Goal: Task Accomplishment & Management: Complete application form

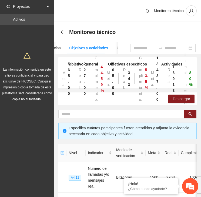
click at [65, 29] on div "Monitoreo técnico" at bounding box center [89, 32] width 58 height 9
click at [62, 32] on icon "arrow-left" at bounding box center [63, 32] width 4 height 4
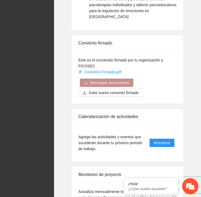
scroll to position [887, 0]
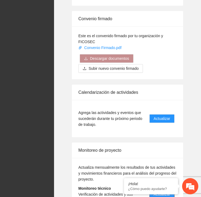
click at [157, 191] on span "Actualizar" at bounding box center [161, 194] width 16 height 6
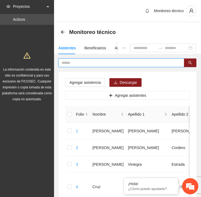
click at [91, 65] on input "text" at bounding box center [118, 63] width 115 height 6
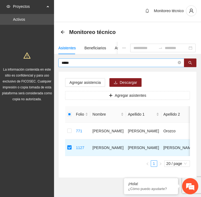
drag, startPoint x: 81, startPoint y: 59, endPoint x: 78, endPoint y: 60, distance: 3.0
click at [79, 59] on span "*****" at bounding box center [121, 62] width 126 height 9
drag, startPoint x: 75, startPoint y: 61, endPoint x: 35, endPoint y: 61, distance: 40.4
click at [35, 61] on section "Proyectos Activos La información contenida en este sitio es confidencial y para…" at bounding box center [100, 105] width 201 height 210
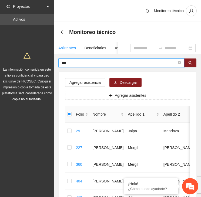
drag, startPoint x: 76, startPoint y: 63, endPoint x: 42, endPoint y: 63, distance: 34.8
click at [42, 63] on section "Proyectos Activos La información contenida en este sitio es confidencial y para…" at bounding box center [100, 147] width 201 height 294
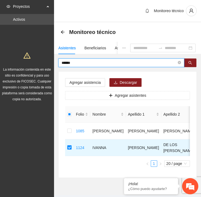
drag, startPoint x: 62, startPoint y: 65, endPoint x: 52, endPoint y: 63, distance: 10.1
click at [52, 63] on section "Proyectos Activos La información contenida en este sitio es confidencial y para…" at bounding box center [100, 105] width 201 height 210
type input "*"
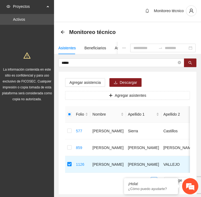
drag, startPoint x: 74, startPoint y: 61, endPoint x: 33, endPoint y: 63, distance: 41.0
click at [33, 63] on section "Proyectos Activos La información contenida en este sitio es confidencial y para…" at bounding box center [100, 113] width 201 height 227
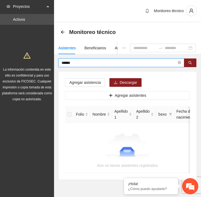
click at [63, 63] on input "******" at bounding box center [118, 63] width 115 height 6
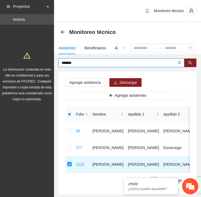
drag, startPoint x: 75, startPoint y: 64, endPoint x: 41, endPoint y: 64, distance: 34.5
click at [41, 64] on section "Proyectos Activos La información contenida en este sitio es confidencial y para…" at bounding box center [100, 113] width 201 height 227
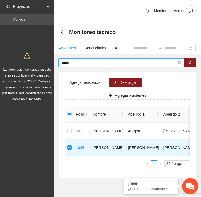
drag, startPoint x: 82, startPoint y: 66, endPoint x: 75, endPoint y: 61, distance: 9.1
click at [58, 63] on div "***** Agregar asistencia Descargar Agregar asistentes Folio Nombre Apellido 1 A…" at bounding box center [127, 117] width 147 height 119
drag, startPoint x: 72, startPoint y: 64, endPoint x: 55, endPoint y: 63, distance: 17.3
click at [55, 63] on div "***** Agregar asistencia Descargar Agregar asistentes Folio Nombre Apellido 1 A…" at bounding box center [127, 117] width 147 height 119
drag, startPoint x: 67, startPoint y: 61, endPoint x: 42, endPoint y: 57, distance: 25.0
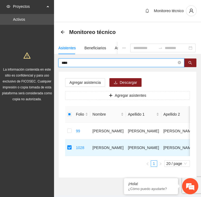
click at [42, 57] on section "Proyectos Activos La información contenida en este sitio es confidencial y para…" at bounding box center [100, 105] width 201 height 210
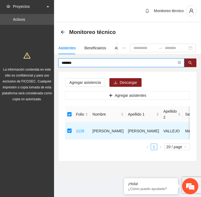
drag, startPoint x: 77, startPoint y: 63, endPoint x: 54, endPoint y: 65, distance: 23.0
click at [54, 65] on section "Proyectos Activos La información contenida en este sitio es confidencial y para…" at bounding box center [100, 98] width 201 height 197
type input "*"
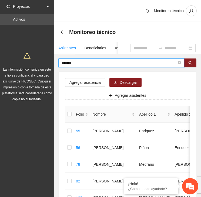
drag, startPoint x: 74, startPoint y: 61, endPoint x: 49, endPoint y: 68, distance: 26.4
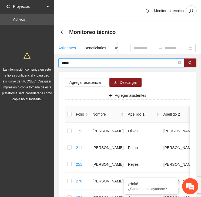
click at [81, 62] on input "*****" at bounding box center [118, 63] width 115 height 6
drag, startPoint x: 78, startPoint y: 61, endPoint x: 64, endPoint y: 62, distance: 14.0
click at [64, 62] on input "*****" at bounding box center [118, 63] width 115 height 6
type input "*"
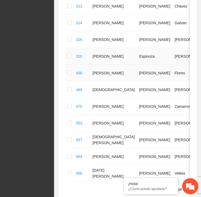
scroll to position [297, 0]
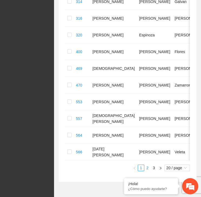
click at [145, 170] on link "2" at bounding box center [147, 168] width 6 height 6
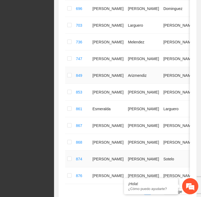
scroll to position [318, 0]
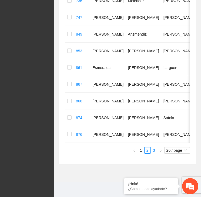
click at [152, 149] on link "3" at bounding box center [154, 150] width 6 height 6
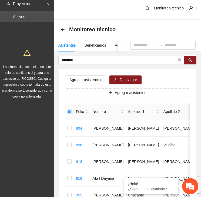
scroll to position [0, 0]
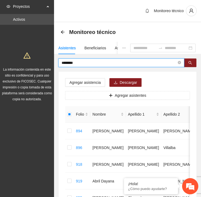
drag, startPoint x: 71, startPoint y: 64, endPoint x: 33, endPoint y: 59, distance: 37.5
type input "*******"
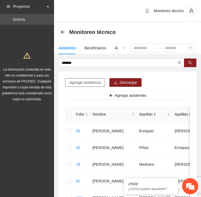
click at [89, 81] on span "Agregar asistencia" at bounding box center [84, 83] width 31 height 6
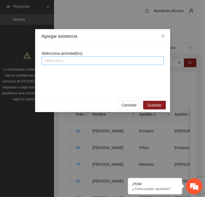
click at [79, 62] on div at bounding box center [102, 60] width 119 height 6
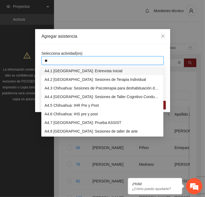
type input "***"
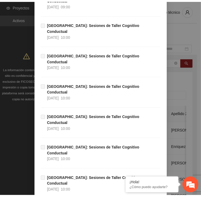
scroll to position [646, 0]
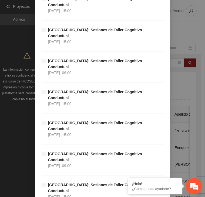
drag, startPoint x: 128, startPoint y: 179, endPoint x: 140, endPoint y: 182, distance: 12.0
click at [0, 0] on em at bounding box center [0, 0] width 0 height 0
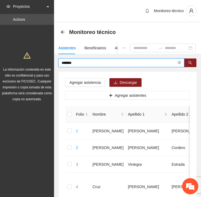
drag, startPoint x: 79, startPoint y: 61, endPoint x: 43, endPoint y: 62, distance: 36.7
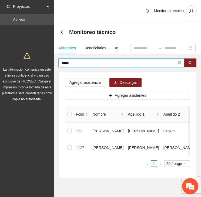
drag, startPoint x: 75, startPoint y: 63, endPoint x: 47, endPoint y: 61, distance: 27.3
click at [47, 61] on section "Proyectos Activos La información contenida en este sitio es confidencial y para…" at bounding box center [100, 105] width 201 height 210
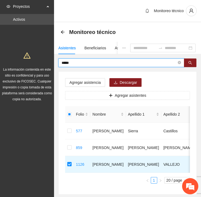
drag, startPoint x: 75, startPoint y: 63, endPoint x: 60, endPoint y: 63, distance: 15.1
click at [60, 63] on span "*****" at bounding box center [121, 62] width 126 height 9
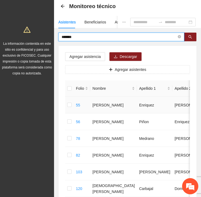
scroll to position [25, 0]
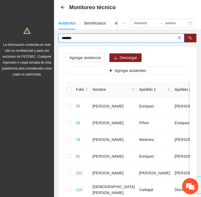
drag, startPoint x: 79, startPoint y: 39, endPoint x: 44, endPoint y: 37, distance: 35.1
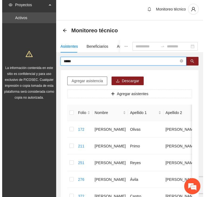
scroll to position [0, 0]
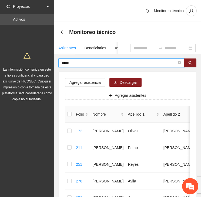
click at [77, 64] on input "*****" at bounding box center [118, 63] width 115 height 6
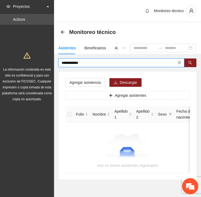
drag, startPoint x: 85, startPoint y: 63, endPoint x: 46, endPoint y: 61, distance: 38.6
click at [46, 61] on section "**********" at bounding box center [100, 106] width 201 height 212
click at [97, 63] on input "**********" at bounding box center [118, 63] width 115 height 6
click at [82, 62] on input "**********" at bounding box center [118, 63] width 115 height 6
drag, startPoint x: 107, startPoint y: 63, endPoint x: 133, endPoint y: 61, distance: 25.9
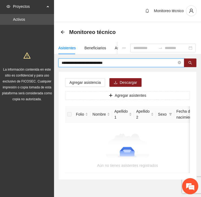
click at [133, 61] on input "**********" at bounding box center [118, 63] width 115 height 6
click at [73, 62] on input "**********" at bounding box center [118, 63] width 115 height 6
click at [113, 63] on input "**********" at bounding box center [118, 63] width 115 height 6
drag, startPoint x: 116, startPoint y: 61, endPoint x: 56, endPoint y: 62, distance: 59.6
click at [56, 62] on div "**********" at bounding box center [127, 118] width 147 height 121
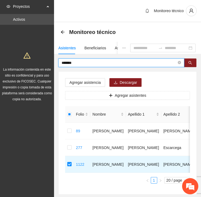
drag, startPoint x: 78, startPoint y: 62, endPoint x: 54, endPoint y: 64, distance: 24.0
click at [54, 64] on div "******* Agregar asistencia Descargar Agregar asistentes Folio Nombre Apellido 1…" at bounding box center [127, 126] width 147 height 136
type input "******"
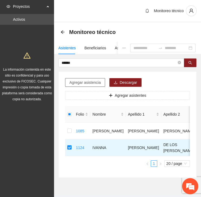
click at [79, 80] on span "Agregar asistencia" at bounding box center [84, 83] width 31 height 6
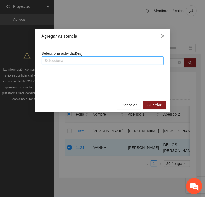
click at [81, 60] on div at bounding box center [102, 60] width 119 height 6
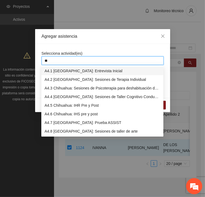
type input "***"
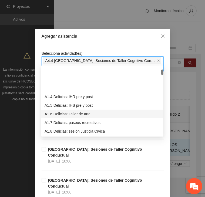
scroll to position [27, 0]
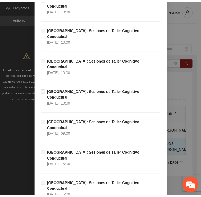
scroll to position [646, 0]
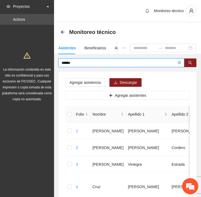
drag, startPoint x: 77, startPoint y: 64, endPoint x: 51, endPoint y: 67, distance: 25.7
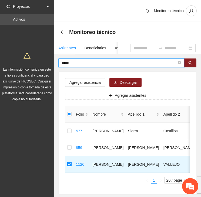
drag, startPoint x: 85, startPoint y: 63, endPoint x: 56, endPoint y: 63, distance: 28.6
click at [56, 63] on div "***** Agregar asistencia Descargar Agregar asistentes Folio Nombre Apellido 1 A…" at bounding box center [127, 126] width 147 height 136
type input "*"
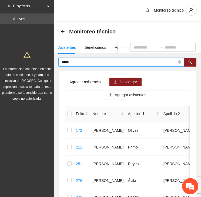
scroll to position [0, 0]
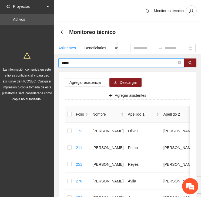
drag, startPoint x: 83, startPoint y: 61, endPoint x: 58, endPoint y: 64, distance: 24.7
click at [60, 62] on span "*****" at bounding box center [121, 62] width 126 height 9
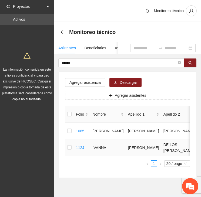
click at [69, 147] on td at bounding box center [69, 147] width 9 height 17
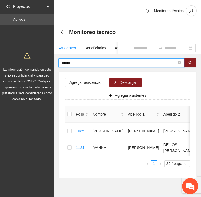
drag, startPoint x: 79, startPoint y: 63, endPoint x: 56, endPoint y: 63, distance: 23.5
click at [56, 63] on div "****** Agregar asistencia Descargar Agregar asistentes Folio Nombre Apellido 1 …" at bounding box center [127, 117] width 147 height 119
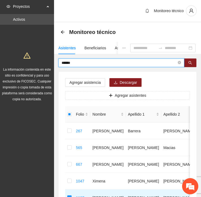
drag, startPoint x: 81, startPoint y: 63, endPoint x: 36, endPoint y: 65, distance: 45.0
click at [31, 65] on section "Proyectos Activos La información contenida en este sitio es confidencial y para…" at bounding box center [100, 130] width 201 height 260
type input "*******"
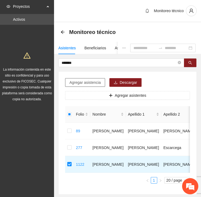
click at [86, 79] on button "Agregar asistencia" at bounding box center [85, 82] width 40 height 9
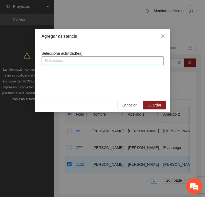
click at [81, 58] on div at bounding box center [102, 60] width 119 height 6
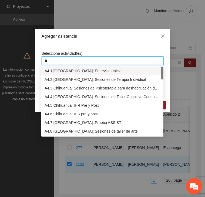
type input "***"
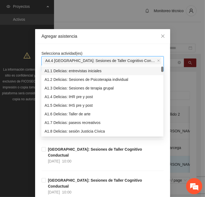
drag, startPoint x: 93, startPoint y: 48, endPoint x: 91, endPoint y: 50, distance: 2.8
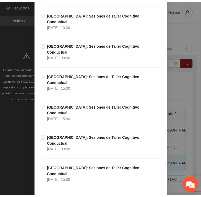
scroll to position [646, 0]
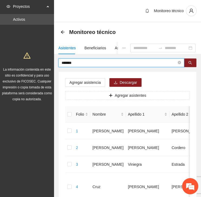
drag, startPoint x: 74, startPoint y: 64, endPoint x: 50, endPoint y: 63, distance: 23.5
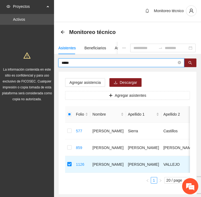
drag, startPoint x: 79, startPoint y: 61, endPoint x: 39, endPoint y: 65, distance: 40.9
click at [39, 65] on section "Proyectos Activos La información contenida en este sitio es confidencial y para…" at bounding box center [100, 113] width 201 height 227
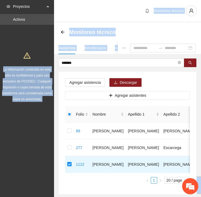
drag, startPoint x: 83, startPoint y: 59, endPoint x: 42, endPoint y: 58, distance: 41.0
click at [42, 58] on section "Proyectos Activos La información contenida en este sitio es confidencial y para…" at bounding box center [100, 113] width 201 height 227
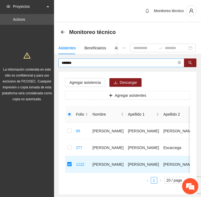
drag, startPoint x: 42, startPoint y: 58, endPoint x: 80, endPoint y: 60, distance: 37.8
click at [80, 60] on input "*******" at bounding box center [118, 63] width 115 height 6
drag, startPoint x: 79, startPoint y: 61, endPoint x: 58, endPoint y: 63, distance: 20.6
click at [58, 63] on span "*******" at bounding box center [121, 62] width 126 height 9
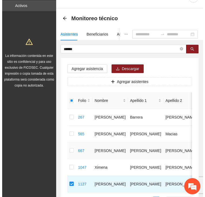
scroll to position [0, 0]
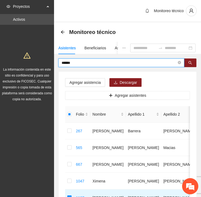
drag, startPoint x: 73, startPoint y: 61, endPoint x: 30, endPoint y: 62, distance: 42.9
click at [30, 62] on section "Proyectos Activos La información contenida en este sitio es confidencial y para…" at bounding box center [100, 130] width 201 height 260
type input "******"
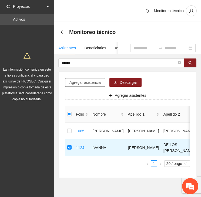
click at [89, 84] on span "Agregar asistencia" at bounding box center [84, 83] width 31 height 6
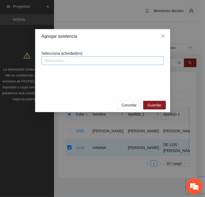
click at [82, 60] on div at bounding box center [102, 60] width 119 height 6
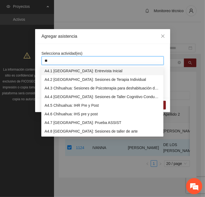
type input "***"
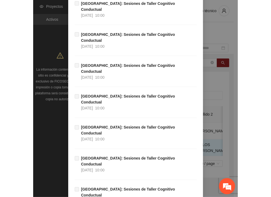
scroll to position [646, 0]
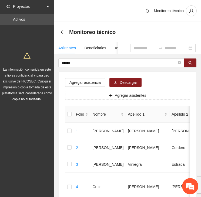
click at [122, 48] on icon "ellipsis" at bounding box center [124, 48] width 4 height 4
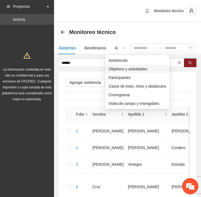
click at [113, 69] on span "Objetivos y actividades" at bounding box center [136, 69] width 57 height 6
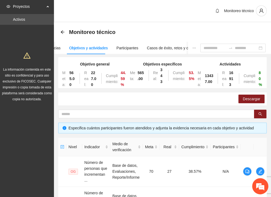
click at [86, 48] on div "Objetivos y actividades" at bounding box center [88, 48] width 39 height 6
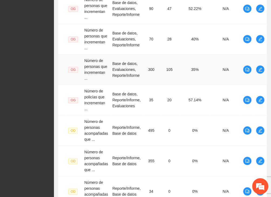
scroll to position [315, 0]
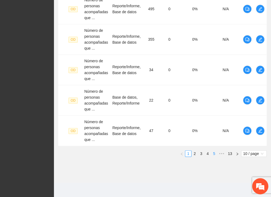
click at [214, 152] on link "5" at bounding box center [214, 154] width 6 height 6
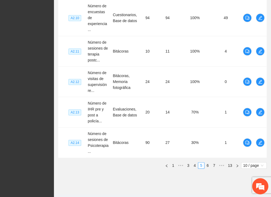
click at [215, 164] on link "7" at bounding box center [214, 166] width 6 height 6
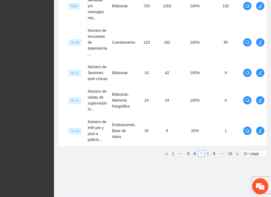
click at [208, 153] on link "8" at bounding box center [208, 154] width 6 height 6
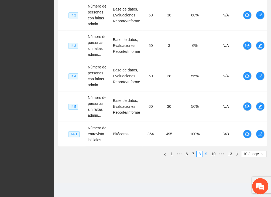
click at [206, 152] on link "9" at bounding box center [206, 154] width 6 height 6
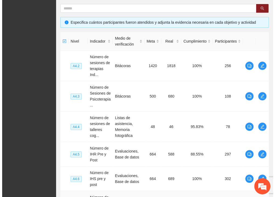
scroll to position [93, 0]
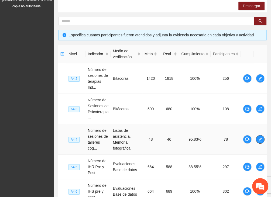
click at [262, 140] on span "edit" at bounding box center [260, 139] width 8 height 4
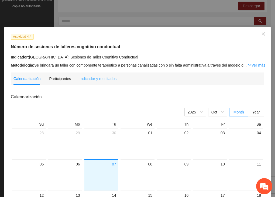
click at [99, 82] on div "Indicador y resultados" at bounding box center [98, 79] width 37 height 12
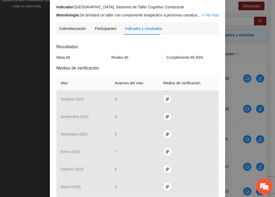
scroll to position [189, 0]
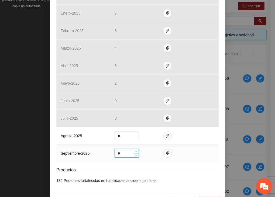
drag, startPoint x: 123, startPoint y: 153, endPoint x: 109, endPoint y: 153, distance: 13.7
click at [110, 153] on td "*" at bounding box center [134, 154] width 49 height 18
type input "*"
click at [167, 135] on span "paper-clip" at bounding box center [167, 136] width 8 height 4
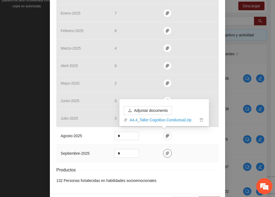
click at [167, 154] on span "paper-clip" at bounding box center [167, 153] width 8 height 4
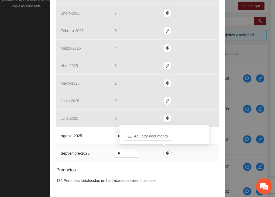
click at [160, 137] on span "Adjuntar documento" at bounding box center [151, 136] width 34 height 6
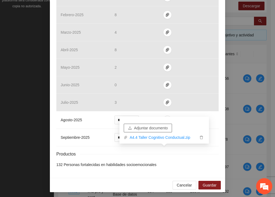
scroll to position [205, 0]
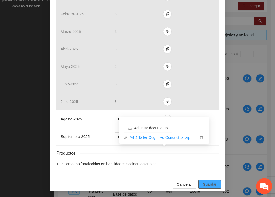
click at [210, 184] on span "Guardar" at bounding box center [210, 184] width 14 height 6
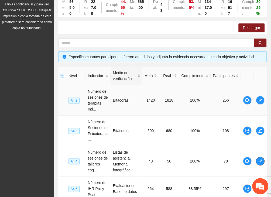
scroll to position [0, 0]
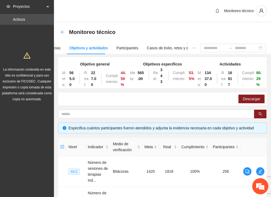
click at [64, 30] on icon "arrow-left" at bounding box center [62, 32] width 4 height 4
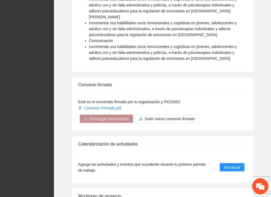
scroll to position [629, 0]
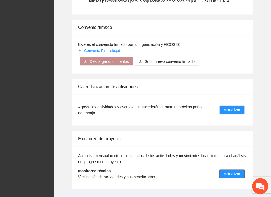
click at [236, 171] on span "Actualizar" at bounding box center [232, 174] width 16 height 6
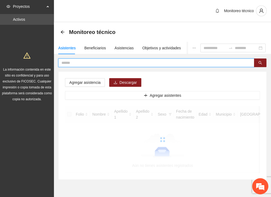
click at [82, 62] on input "text" at bounding box center [153, 63] width 185 height 6
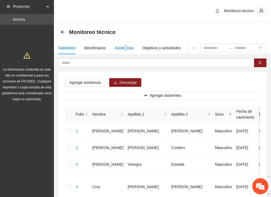
click at [124, 48] on div "Asistencias" at bounding box center [124, 48] width 19 height 6
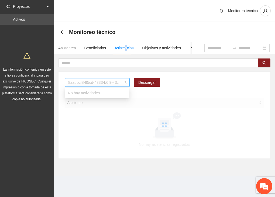
drag, startPoint x: 124, startPoint y: 48, endPoint x: 95, endPoint y: 82, distance: 44.5
click at [95, 82] on span "8aadbcf8-95cd-4333-b6f9-4314c3142350" at bounding box center [97, 82] width 58 height 8
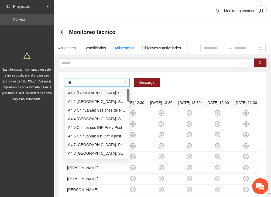
type input "***"
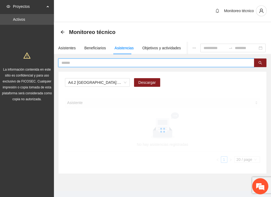
click at [87, 64] on input "text" at bounding box center [153, 63] width 185 height 6
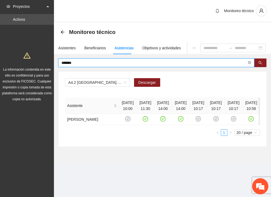
drag, startPoint x: 91, startPoint y: 64, endPoint x: 56, endPoint y: 64, distance: 34.5
click at [56, 64] on div "******* A4.2 [GEOGRAPHIC_DATA]: Sesiones de Terapia Individual Descargar Asiste…" at bounding box center [162, 102] width 217 height 88
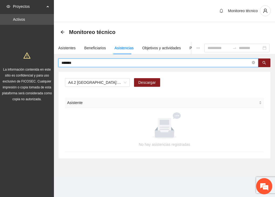
drag, startPoint x: 84, startPoint y: 61, endPoint x: 52, endPoint y: 63, distance: 32.4
click at [52, 63] on section "Proyectos Activos La información contenida en este sitio es confidencial y para…" at bounding box center [137, 98] width 275 height 197
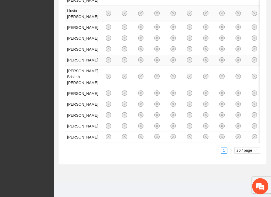
scroll to position [270, 0]
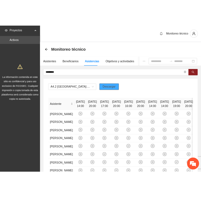
scroll to position [0, 0]
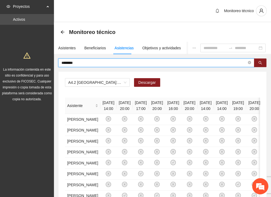
drag, startPoint x: 100, startPoint y: 63, endPoint x: 60, endPoint y: 63, distance: 39.6
click at [60, 63] on span "********" at bounding box center [156, 62] width 196 height 9
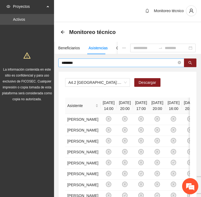
click at [81, 61] on input "********" at bounding box center [118, 63] width 115 height 6
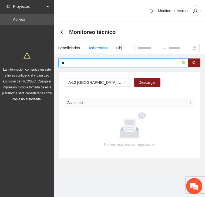
type input "*"
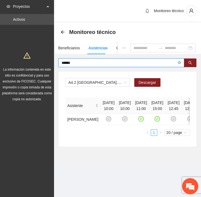
click at [71, 61] on input "******" at bounding box center [118, 63] width 115 height 6
type input "*****"
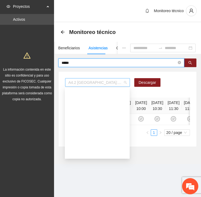
click at [76, 81] on span "A4.2 [GEOGRAPHIC_DATA]: Sesiones de Terapia Individual" at bounding box center [97, 82] width 58 height 8
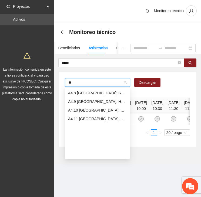
scroll to position [9, 0]
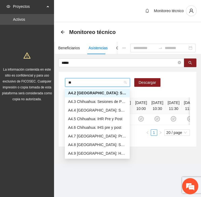
type input "***"
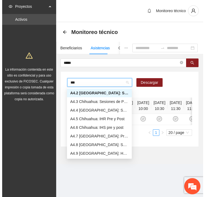
scroll to position [0, 0]
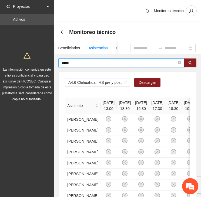
click at [82, 64] on input "*****" at bounding box center [118, 63] width 115 height 6
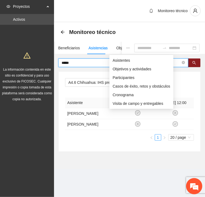
click at [126, 47] on icon "ellipsis" at bounding box center [128, 48] width 4 height 4
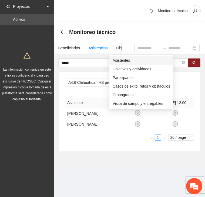
click at [117, 60] on span "Asistentes" at bounding box center [140, 60] width 57 height 6
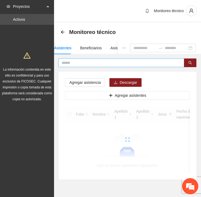
click at [76, 62] on input "text" at bounding box center [118, 63] width 115 height 6
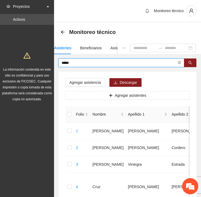
type input "*****"
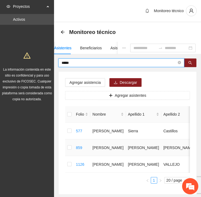
click at [66, 146] on td at bounding box center [69, 147] width 9 height 17
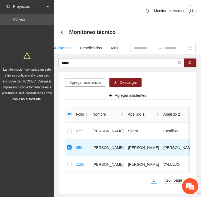
click at [80, 82] on span "Agregar asistencia" at bounding box center [84, 83] width 31 height 6
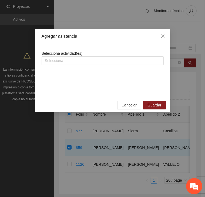
click at [69, 56] on div "Selecciona actividad(es) Selecciona" at bounding box center [103, 57] width 122 height 15
click at [70, 59] on div at bounding box center [102, 60] width 119 height 6
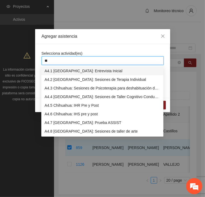
type input "***"
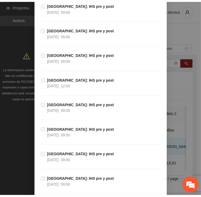
scroll to position [5975, 0]
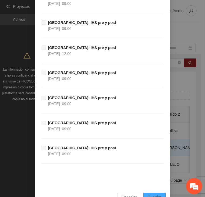
click at [151, 194] on span "Guardar" at bounding box center [154, 197] width 14 height 6
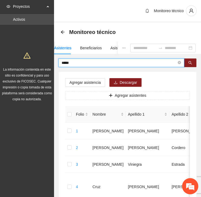
drag, startPoint x: 61, startPoint y: 66, endPoint x: 39, endPoint y: 68, distance: 21.4
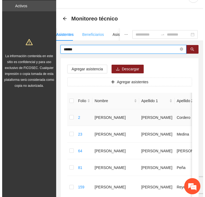
scroll to position [0, 0]
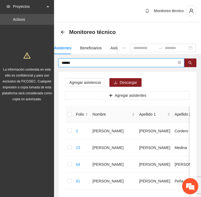
drag, startPoint x: 75, startPoint y: 60, endPoint x: 40, endPoint y: 62, distance: 35.6
type input "******"
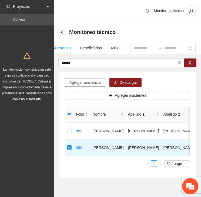
click at [82, 82] on span "Agregar asistencia" at bounding box center [84, 83] width 31 height 6
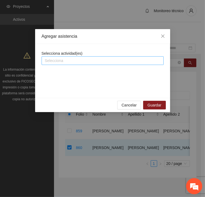
click at [74, 58] on div at bounding box center [102, 60] width 119 height 6
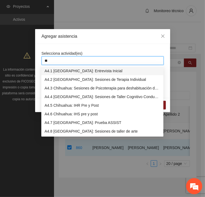
type input "***"
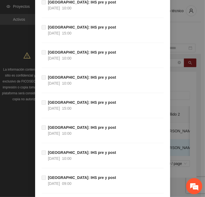
scroll to position [5975, 0]
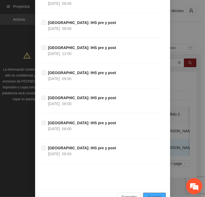
drag, startPoint x: 153, startPoint y: 184, endPoint x: 150, endPoint y: 182, distance: 3.5
click at [153, 194] on span "Guardar" at bounding box center [154, 197] width 14 height 6
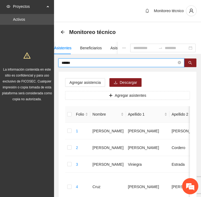
drag, startPoint x: 81, startPoint y: 64, endPoint x: 38, endPoint y: 66, distance: 43.4
type input "*****"
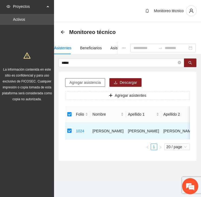
click at [94, 83] on span "Agregar asistencia" at bounding box center [84, 83] width 31 height 6
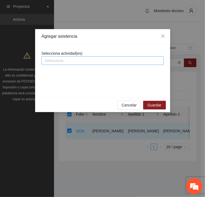
click at [72, 61] on div at bounding box center [102, 60] width 119 height 6
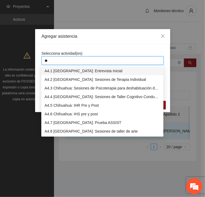
type input "***"
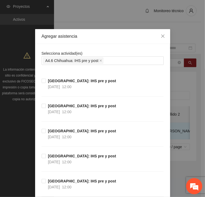
click at [82, 43] on div "Agregar asistencia" at bounding box center [102, 36] width 135 height 15
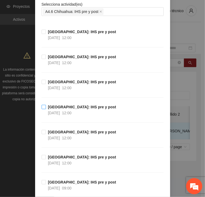
scroll to position [54, 0]
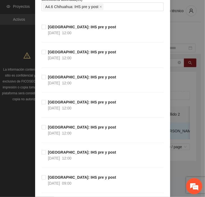
click at [15, 138] on div "Agregar asistencia Selecciona actividad(es) A4.6 [GEOGRAPHIC_DATA]: IHS pre y p…" at bounding box center [102, 98] width 205 height 197
click at [15, 121] on div "Agregar asistencia Selecciona actividad(es) A4.6 [GEOGRAPHIC_DATA]: IHS pre y p…" at bounding box center [102, 98] width 205 height 197
click at [190, 33] on div "Agregar asistencia Selecciona actividad(es) A4.6 [GEOGRAPHIC_DATA]: IHS pre y p…" at bounding box center [102, 98] width 205 height 197
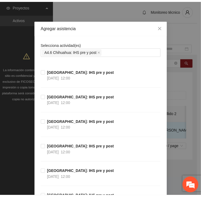
scroll to position [0, 0]
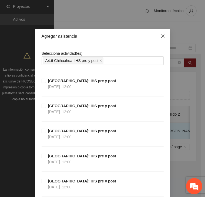
click at [161, 35] on icon "close" at bounding box center [162, 36] width 4 height 4
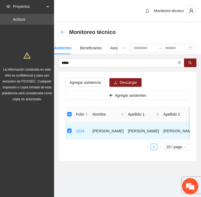
click at [63, 30] on icon "arrow-left" at bounding box center [62, 32] width 4 height 4
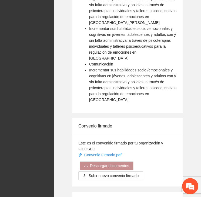
scroll to position [809, 0]
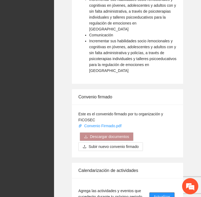
click at [163, 194] on span "Actualizar" at bounding box center [161, 197] width 16 height 6
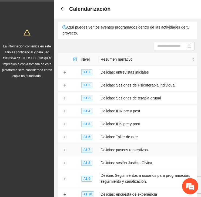
scroll to position [70, 0]
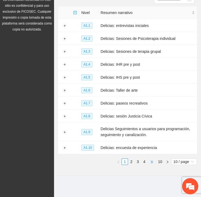
click at [153, 161] on span "•••" at bounding box center [151, 162] width 9 height 6
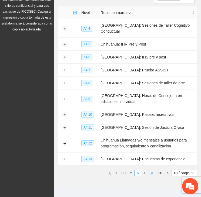
click at [153, 170] on span "•••" at bounding box center [151, 173] width 9 height 6
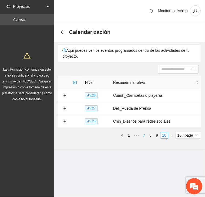
click at [144, 135] on link "7" at bounding box center [144, 135] width 6 height 6
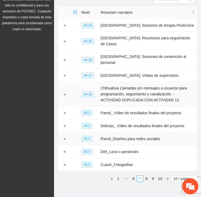
scroll to position [75, 0]
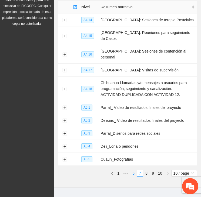
click at [134, 170] on link "6" at bounding box center [133, 173] width 6 height 6
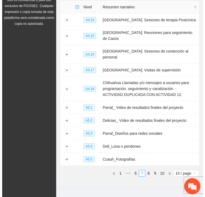
scroll to position [70, 0]
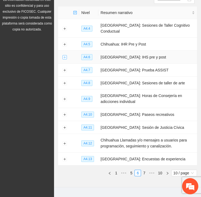
click at [64, 55] on button "Expand row" at bounding box center [64, 57] width 4 height 4
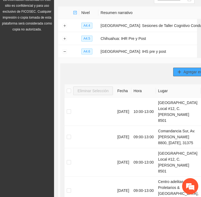
click at [183, 72] on span "Agregar evento" at bounding box center [196, 72] width 26 height 6
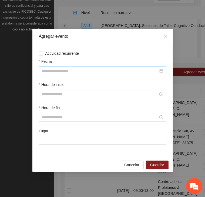
click at [53, 71] on input "Fecha" at bounding box center [100, 71] width 116 height 6
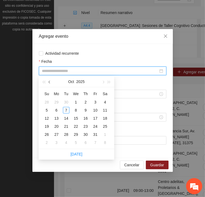
click at [49, 82] on span "button" at bounding box center [50, 82] width 3 height 3
type input "**********"
click at [106, 102] on div "6" at bounding box center [105, 102] width 6 height 6
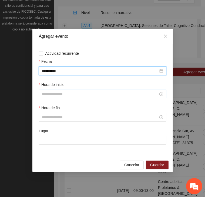
click at [76, 94] on input "Hora de inicio" at bounding box center [100, 94] width 116 height 6
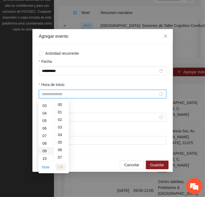
click at [45, 152] on div "09" at bounding box center [46, 151] width 15 height 8
type input "*****"
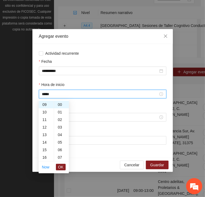
click at [62, 167] on span "OK" at bounding box center [60, 167] width 5 height 6
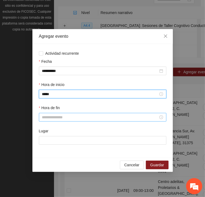
click at [51, 114] on div at bounding box center [102, 117] width 127 height 9
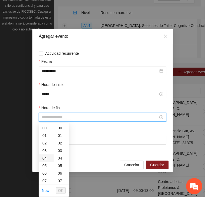
click at [49, 159] on div "04" at bounding box center [46, 158] width 15 height 8
click at [46, 166] on div "16" at bounding box center [46, 166] width 15 height 8
type input "*****"
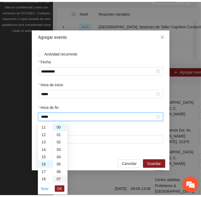
scroll to position [121, 0]
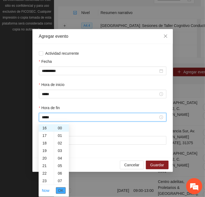
click at [61, 189] on span "OK" at bounding box center [60, 191] width 5 height 6
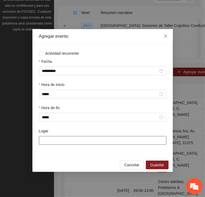
click at [59, 139] on input "Lugar" at bounding box center [102, 140] width 127 height 9
type input "**********"
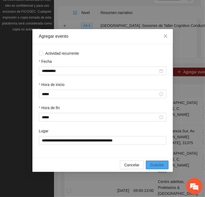
click at [155, 163] on span "Guardar" at bounding box center [157, 165] width 14 height 6
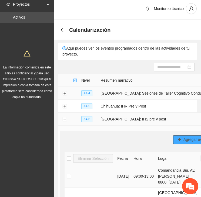
scroll to position [0, 0]
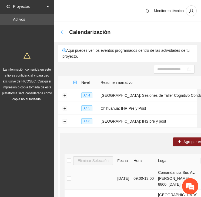
click at [61, 31] on icon "arrow-left" at bounding box center [62, 32] width 4 height 4
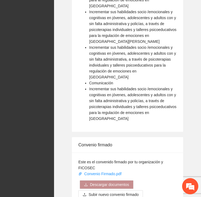
scroll to position [887, 0]
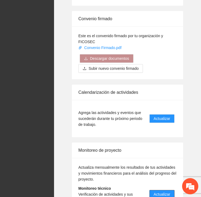
click at [166, 190] on button "Actualizar" at bounding box center [161, 194] width 25 height 9
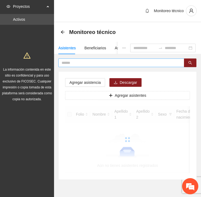
click at [80, 60] on input "text" at bounding box center [118, 63] width 115 height 6
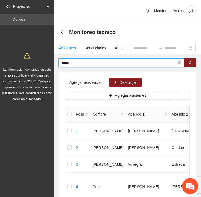
type input "*****"
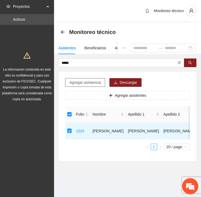
click at [81, 81] on span "Agregar asistencia" at bounding box center [84, 83] width 31 height 6
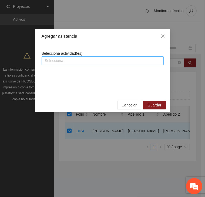
click at [84, 61] on div at bounding box center [102, 60] width 119 height 6
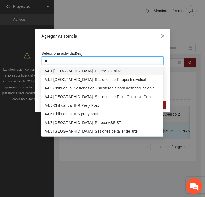
type input "***"
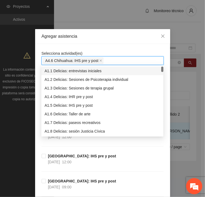
click at [89, 50] on div "Selecciona actividad(es) A4.6 Chihuahua: IHS pre y post" at bounding box center [103, 57] width 122 height 15
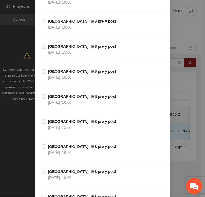
scroll to position [6000, 0]
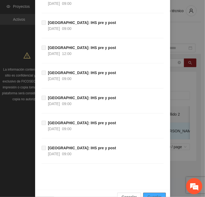
click at [160, 193] on button "Guardar" at bounding box center [154, 197] width 22 height 9
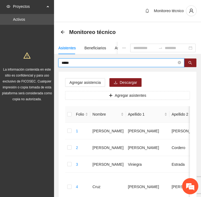
drag, startPoint x: 84, startPoint y: 61, endPoint x: 33, endPoint y: 62, distance: 51.5
type input "****"
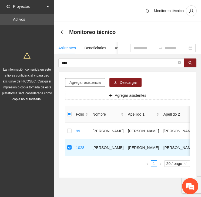
click at [87, 82] on span "Agregar asistencia" at bounding box center [84, 83] width 31 height 6
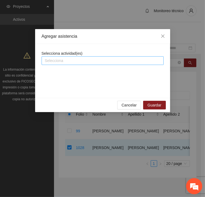
click at [81, 59] on div at bounding box center [102, 60] width 119 height 6
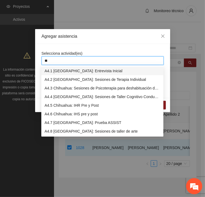
type input "***"
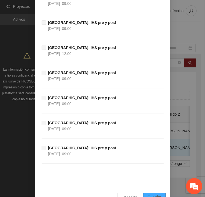
click at [152, 194] on span "Guardar" at bounding box center [154, 197] width 14 height 6
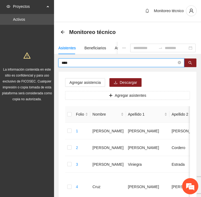
drag, startPoint x: 69, startPoint y: 62, endPoint x: 46, endPoint y: 63, distance: 22.7
type input "*****"
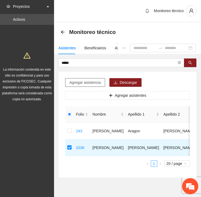
click at [85, 80] on span "Agregar asistencia" at bounding box center [84, 83] width 31 height 6
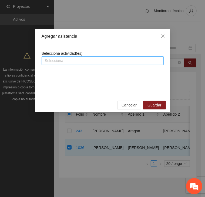
click at [75, 60] on div at bounding box center [102, 60] width 119 height 6
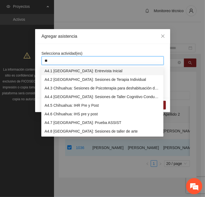
type input "***"
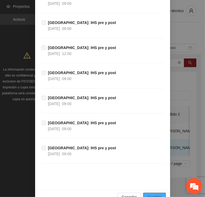
click at [148, 194] on span "Guardar" at bounding box center [154, 197] width 14 height 6
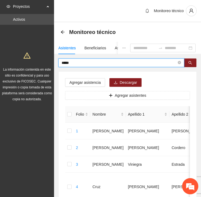
drag, startPoint x: 77, startPoint y: 63, endPoint x: 39, endPoint y: 64, distance: 38.0
type input "*****"
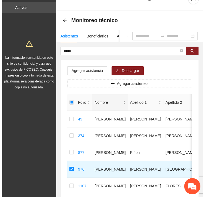
scroll to position [0, 0]
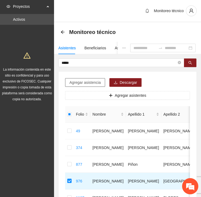
click at [81, 81] on span "Agregar asistencia" at bounding box center [84, 83] width 31 height 6
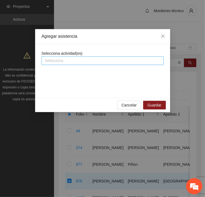
click at [79, 60] on div at bounding box center [102, 60] width 119 height 6
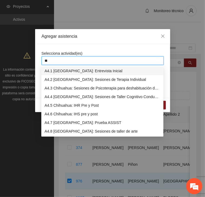
type input "***"
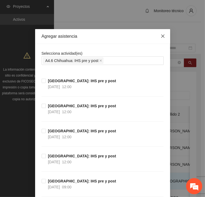
click at [160, 37] on icon "close" at bounding box center [162, 36] width 4 height 4
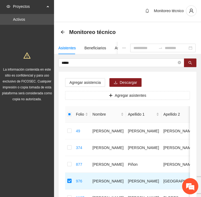
click at [60, 31] on div "Monitoreo técnico" at bounding box center [127, 31] width 147 height 19
click at [61, 31] on icon "arrow-left" at bounding box center [62, 32] width 4 height 4
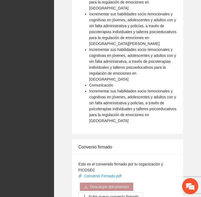
scroll to position [857, 0]
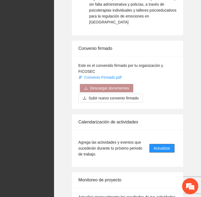
click at [168, 145] on span "Actualizar" at bounding box center [161, 148] width 16 height 6
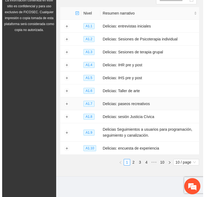
scroll to position [70, 0]
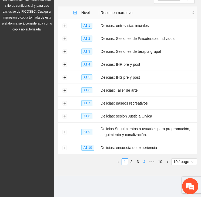
click at [141, 163] on link "4" at bounding box center [144, 162] width 6 height 6
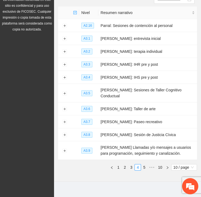
click at [144, 164] on link "5" at bounding box center [144, 167] width 6 height 6
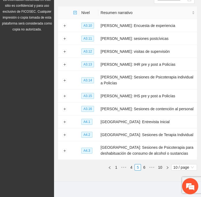
click at [144, 162] on div "Nivel Resumen narrativo A3.10 [PERSON_NAME]: Encuesta de experiencia A3.11 [PER…" at bounding box center [127, 88] width 139 height 164
click at [146, 166] on link "6" at bounding box center [144, 167] width 6 height 6
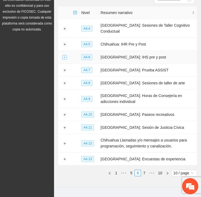
click at [62, 55] on button "Expand row" at bounding box center [64, 57] width 4 height 4
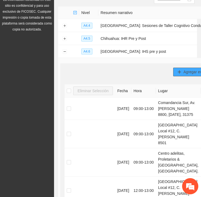
click at [173, 73] on button "Agregar evento" at bounding box center [193, 72] width 40 height 9
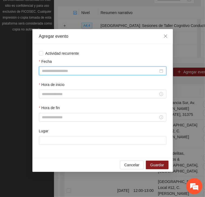
click at [54, 70] on input "Fecha" at bounding box center [100, 71] width 116 height 6
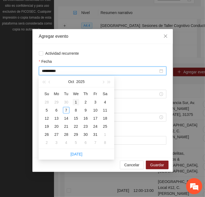
type input "**********"
click at [49, 80] on button "button" at bounding box center [50, 81] width 6 height 11
type input "**********"
click at [66, 110] on div "9" at bounding box center [66, 110] width 6 height 6
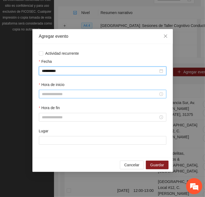
click at [70, 92] on input "Hora de inicio" at bounding box center [100, 94] width 116 height 6
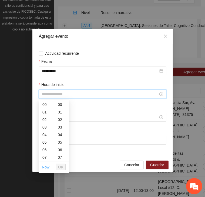
scroll to position [8, 0]
click at [45, 155] on div "09" at bounding box center [46, 154] width 15 height 8
type input "*****"
click at [61, 166] on span "OK" at bounding box center [60, 167] width 5 height 6
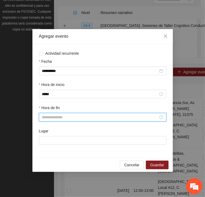
click at [55, 115] on input "Hora de fin" at bounding box center [100, 117] width 116 height 6
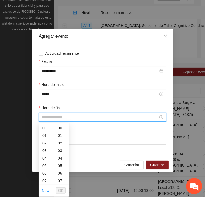
scroll to position [53, 0]
click at [44, 175] on div "16" at bounding box center [46, 175] width 15 height 8
type input "*****"
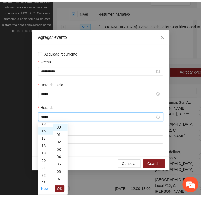
scroll to position [121, 0]
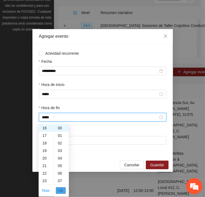
click at [62, 188] on span "OK" at bounding box center [60, 191] width 5 height 6
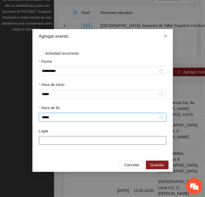
click at [75, 140] on input "Lugar" at bounding box center [102, 140] width 127 height 9
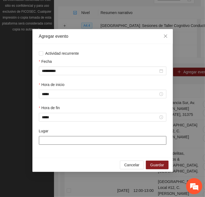
type input "**********"
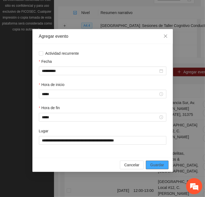
click at [163, 168] on button "Guardar" at bounding box center [157, 165] width 22 height 9
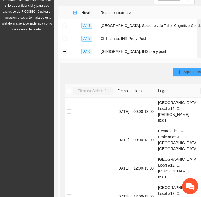
click at [173, 71] on button "Agregar evento" at bounding box center [193, 72] width 40 height 9
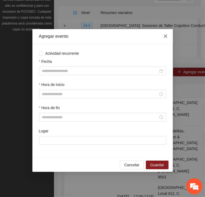
drag, startPoint x: 165, startPoint y: 38, endPoint x: 163, endPoint y: 45, distance: 7.3
click at [165, 38] on icon "close" at bounding box center [165, 36] width 4 height 4
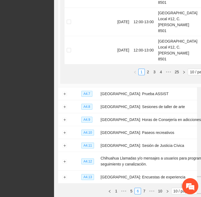
scroll to position [393, 0]
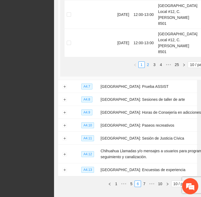
click at [145, 68] on link "2" at bounding box center [148, 65] width 6 height 6
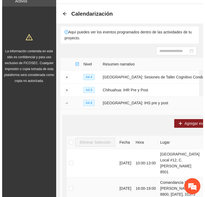
scroll to position [16, 0]
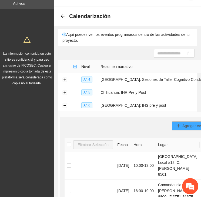
click at [182, 125] on span "Agregar evento" at bounding box center [195, 126] width 26 height 6
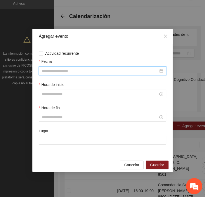
click at [75, 69] on input "Fecha" at bounding box center [100, 71] width 116 height 6
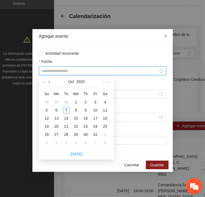
click at [50, 80] on button "button" at bounding box center [50, 81] width 6 height 11
type input "**********"
click at [87, 109] on div "11" at bounding box center [85, 110] width 6 height 6
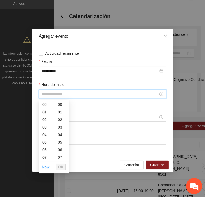
drag, startPoint x: 71, startPoint y: 95, endPoint x: 67, endPoint y: 102, distance: 8.3
click at [71, 95] on input "Hora de inicio" at bounding box center [100, 94] width 116 height 6
click at [45, 118] on div "09" at bounding box center [46, 120] width 15 height 8
type input "*****"
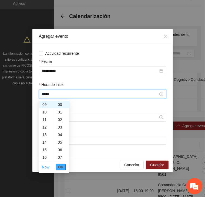
click at [62, 166] on span "OK" at bounding box center [60, 167] width 5 height 6
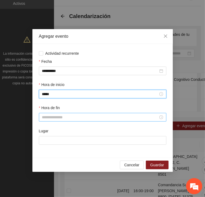
click at [49, 117] on input "Hora de fin" at bounding box center [100, 117] width 116 height 6
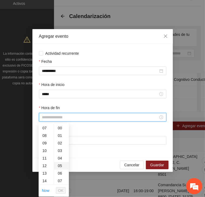
click at [54, 163] on div "05" at bounding box center [61, 166] width 15 height 8
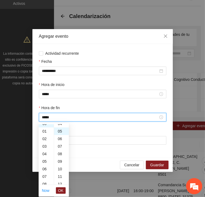
scroll to position [38, 0]
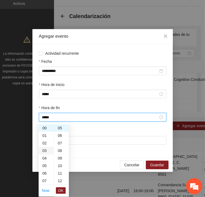
click at [49, 153] on div "03" at bounding box center [46, 151] width 15 height 8
click at [45, 164] on div "08" at bounding box center [46, 166] width 15 height 8
click at [44, 181] on div "15" at bounding box center [46, 181] width 15 height 8
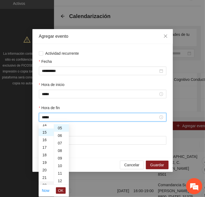
scroll to position [113, 0]
click at [43, 137] on div "16" at bounding box center [46, 136] width 15 height 8
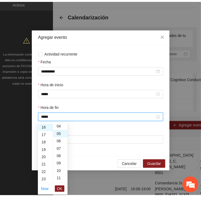
scroll to position [0, 0]
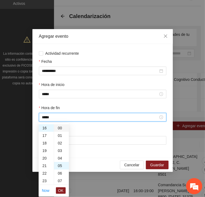
click at [61, 129] on div "00" at bounding box center [61, 128] width 15 height 8
type input "*****"
click at [61, 189] on span "OK" at bounding box center [60, 191] width 5 height 6
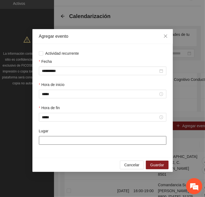
click at [84, 139] on input "Lugar" at bounding box center [102, 140] width 127 height 9
type input "**********"
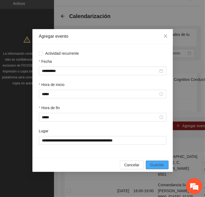
click at [161, 167] on span "Guardar" at bounding box center [157, 165] width 14 height 6
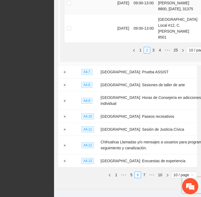
scroll to position [474, 0]
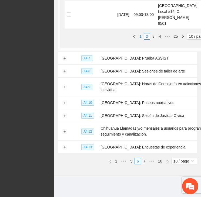
click at [137, 39] on link "1" at bounding box center [140, 36] width 6 height 6
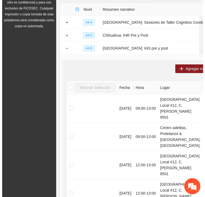
scroll to position [72, 0]
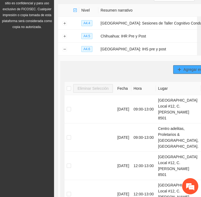
click at [183, 68] on span "Agregar evento" at bounding box center [196, 70] width 26 height 6
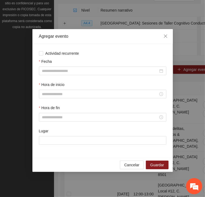
click at [51, 66] on div "Fecha" at bounding box center [102, 62] width 127 height 8
click at [51, 69] on input "Fecha" at bounding box center [100, 71] width 116 height 6
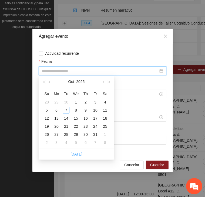
click at [51, 81] on button "button" at bounding box center [50, 81] width 6 height 11
type input "**********"
click at [86, 110] on div "11" at bounding box center [85, 110] width 6 height 6
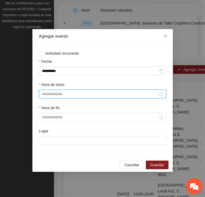
click at [81, 94] on input "Hora de inicio" at bounding box center [100, 94] width 116 height 6
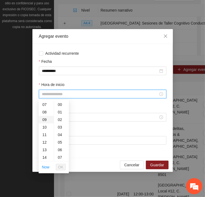
click at [44, 119] on div "09" at bounding box center [46, 120] width 15 height 8
type input "*****"
click at [63, 165] on span "OK" at bounding box center [60, 167] width 5 height 6
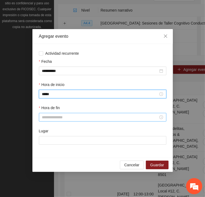
click at [53, 119] on input "Hora de fin" at bounding box center [100, 117] width 116 height 6
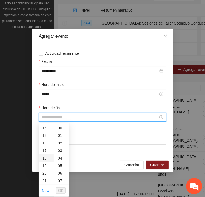
click at [47, 140] on div "16" at bounding box center [46, 143] width 15 height 8
type input "*****"
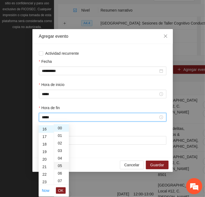
scroll to position [121, 0]
click at [60, 190] on span "OK" at bounding box center [60, 191] width 5 height 6
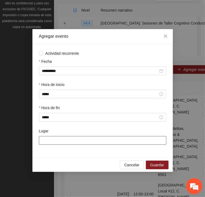
click at [74, 137] on input "Lugar" at bounding box center [102, 140] width 127 height 9
type input "**********"
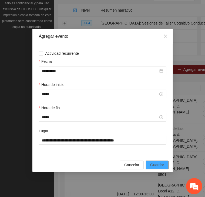
click at [162, 164] on span "Guardar" at bounding box center [157, 165] width 14 height 6
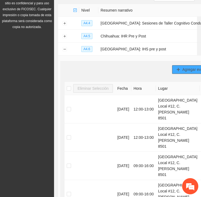
click at [182, 69] on span "Agregar evento" at bounding box center [195, 70] width 26 height 6
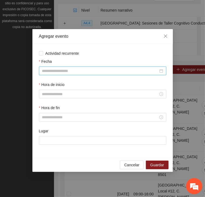
click at [54, 70] on input "Fecha" at bounding box center [100, 71] width 116 height 6
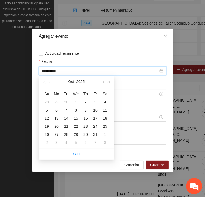
type input "**********"
click at [50, 81] on span "button" at bounding box center [50, 82] width 3 height 3
type input "**********"
click at [106, 127] on div "27" at bounding box center [105, 126] width 6 height 6
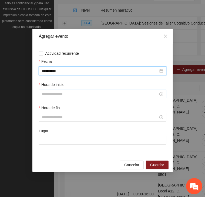
click at [57, 91] on input "Hora de inicio" at bounding box center [100, 94] width 116 height 6
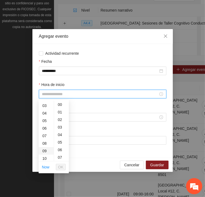
click at [45, 151] on div "09" at bounding box center [46, 151] width 15 height 8
type input "*****"
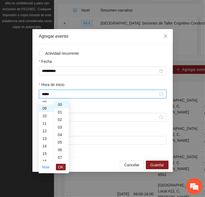
scroll to position [68, 0]
click at [63, 167] on span "OK" at bounding box center [60, 167] width 5 height 6
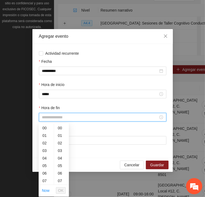
click at [59, 118] on input "Hora de fin" at bounding box center [100, 117] width 116 height 6
click at [46, 142] on div "16" at bounding box center [46, 143] width 15 height 8
type input "*****"
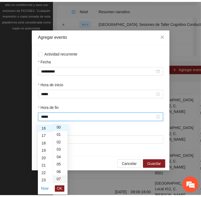
scroll to position [121, 0]
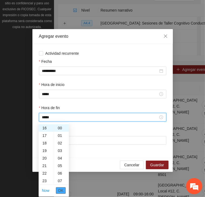
click at [63, 189] on button "OK" at bounding box center [61, 190] width 10 height 6
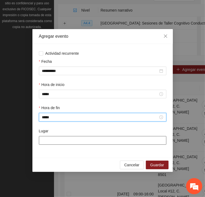
click at [89, 140] on input "Lugar" at bounding box center [102, 140] width 127 height 9
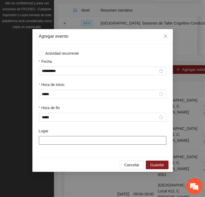
type input "**********"
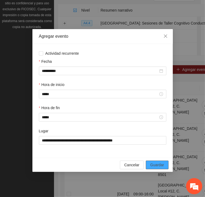
click at [164, 166] on button "Guardar" at bounding box center [157, 165] width 22 height 9
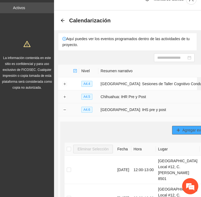
scroll to position [0, 0]
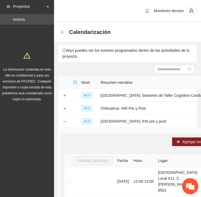
click at [61, 30] on div "Calendarización" at bounding box center [127, 31] width 147 height 19
click at [64, 32] on icon "arrow-left" at bounding box center [62, 32] width 4 height 4
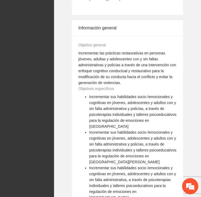
scroll to position [887, 0]
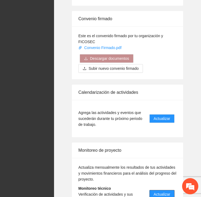
click at [167, 191] on span "Actualizar" at bounding box center [161, 194] width 16 height 6
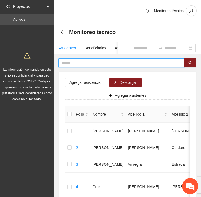
click at [85, 62] on input "text" at bounding box center [118, 63] width 115 height 6
type input "*****"
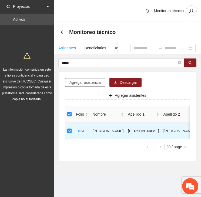
click at [86, 80] on span "Agregar asistencia" at bounding box center [84, 83] width 31 height 6
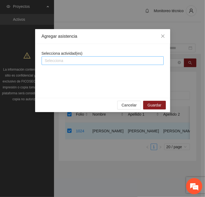
click at [85, 60] on div at bounding box center [102, 60] width 119 height 6
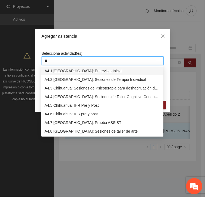
type input "***"
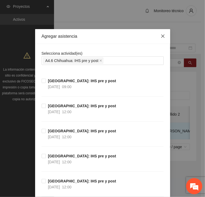
drag, startPoint x: 164, startPoint y: 36, endPoint x: 156, endPoint y: 41, distance: 8.8
click at [164, 36] on span "Close" at bounding box center [162, 36] width 15 height 15
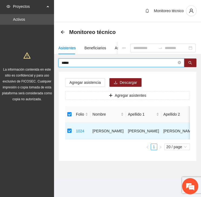
drag, startPoint x: 85, startPoint y: 62, endPoint x: 39, endPoint y: 63, distance: 45.3
click at [39, 63] on section "Proyectos Activos La información contenida en este sitio es confidencial y para…" at bounding box center [100, 98] width 201 height 197
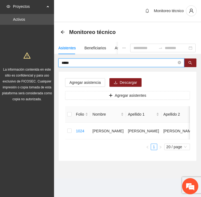
type input "*****"
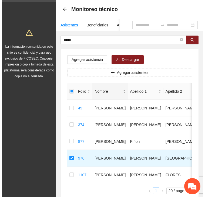
scroll to position [19, 0]
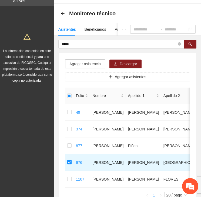
click at [87, 60] on button "Agregar asistencia" at bounding box center [85, 64] width 40 height 9
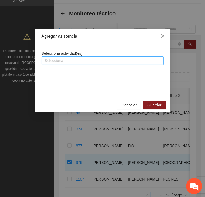
click at [75, 60] on div at bounding box center [102, 60] width 119 height 6
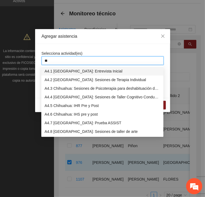
type input "***"
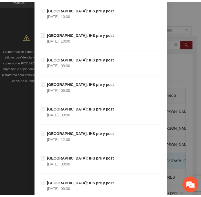
scroll to position [6100, 0]
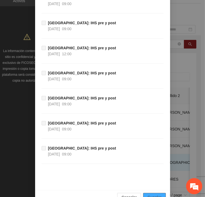
click at [159, 194] on span "Guardar" at bounding box center [154, 197] width 14 height 6
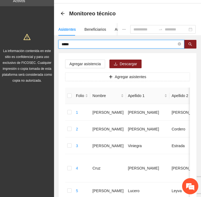
drag, startPoint x: 80, startPoint y: 45, endPoint x: 40, endPoint y: 43, distance: 40.2
type input "*****"
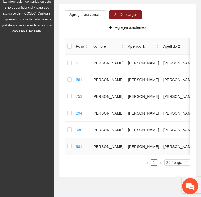
scroll to position [73, 0]
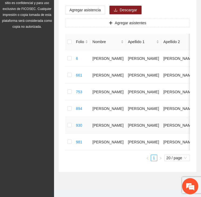
click at [66, 124] on td at bounding box center [69, 125] width 9 height 17
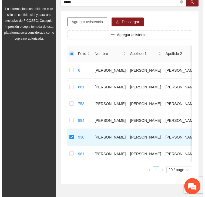
scroll to position [46, 0]
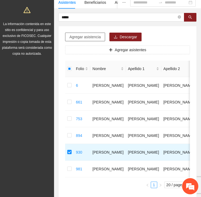
click at [91, 38] on span "Agregar asistencia" at bounding box center [84, 37] width 31 height 6
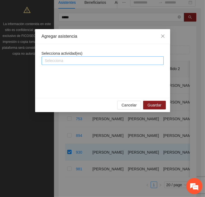
click at [80, 61] on div at bounding box center [102, 60] width 119 height 6
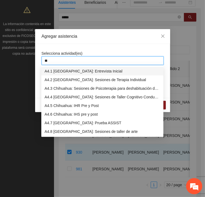
type input "***"
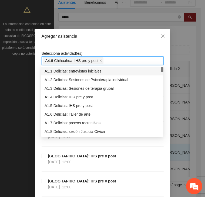
click at [77, 41] on div "Agregar asistencia" at bounding box center [102, 36] width 135 height 15
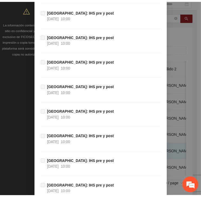
scroll to position [6100, 0]
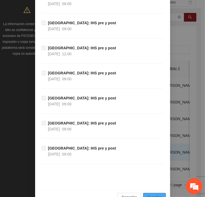
click at [156, 194] on span "Guardar" at bounding box center [154, 197] width 14 height 6
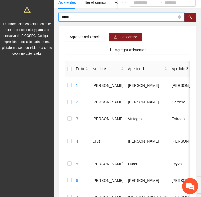
drag, startPoint x: 78, startPoint y: 16, endPoint x: 45, endPoint y: 15, distance: 33.5
type input "*****"
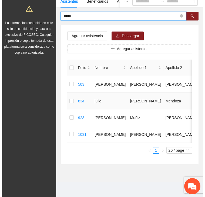
scroll to position [50, 0]
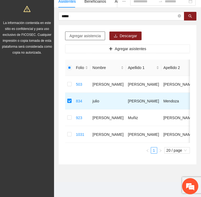
click at [87, 33] on span "Agregar asistencia" at bounding box center [84, 36] width 31 height 6
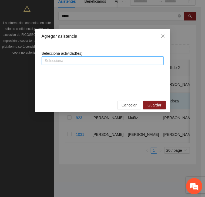
click at [57, 61] on div at bounding box center [102, 60] width 119 height 6
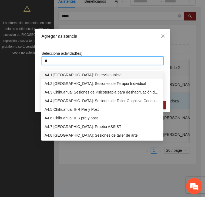
type input "***"
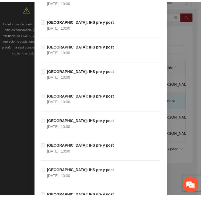
scroll to position [6100, 0]
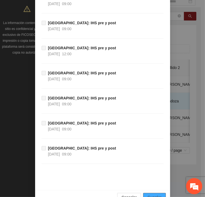
click at [159, 194] on span "Guardar" at bounding box center [154, 197] width 14 height 6
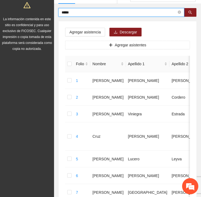
drag, startPoint x: 81, startPoint y: 14, endPoint x: 45, endPoint y: 14, distance: 35.6
type input "*****"
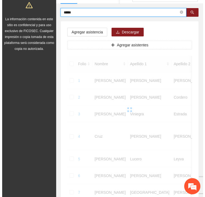
scroll to position [33, 0]
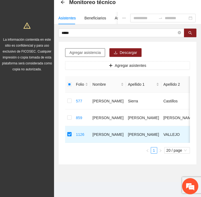
click at [94, 50] on span "Agregar asistencia" at bounding box center [84, 53] width 31 height 6
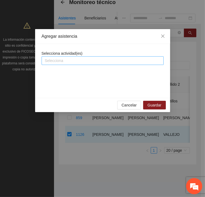
click at [78, 62] on div at bounding box center [102, 60] width 119 height 6
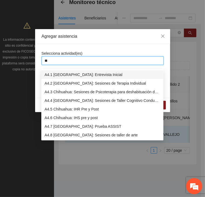
type input "***"
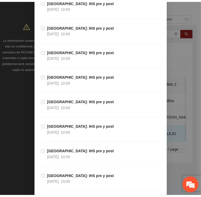
scroll to position [6100, 0]
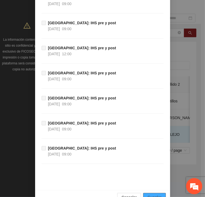
click at [158, 194] on span "Guardar" at bounding box center [154, 197] width 14 height 6
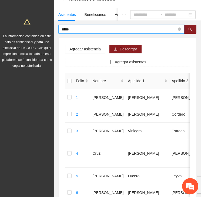
drag, startPoint x: 77, startPoint y: 29, endPoint x: 40, endPoint y: 30, distance: 36.4
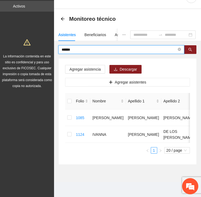
scroll to position [17, 0]
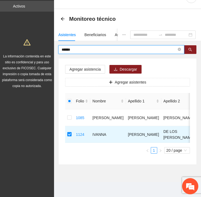
drag, startPoint x: 83, startPoint y: 46, endPoint x: 40, endPoint y: 45, distance: 43.1
click at [40, 45] on section "Proyectos Activos La información contenida en este sitio es confidencial y para…" at bounding box center [100, 92] width 201 height 210
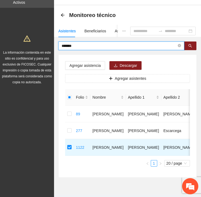
drag, startPoint x: 54, startPoint y: 48, endPoint x: 46, endPoint y: 46, distance: 8.2
click at [46, 47] on section "Proyectos Activos La información contenida en este sitio es confidencial y para…" at bounding box center [100, 96] width 201 height 227
type input "******"
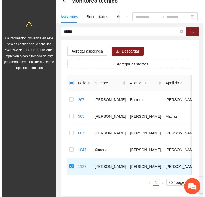
scroll to position [19, 0]
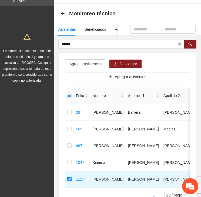
click at [86, 63] on span "Agregar asistencia" at bounding box center [84, 64] width 31 height 6
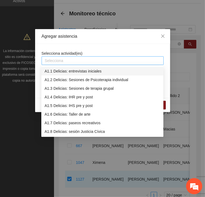
click at [81, 60] on div at bounding box center [102, 60] width 119 height 6
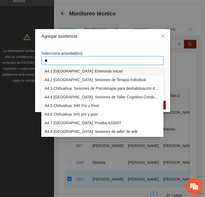
type input "***"
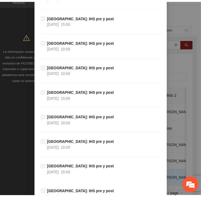
scroll to position [6100, 0]
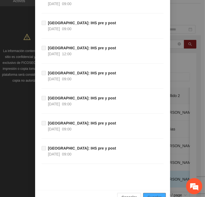
click at [150, 194] on span "Guardar" at bounding box center [154, 197] width 14 height 6
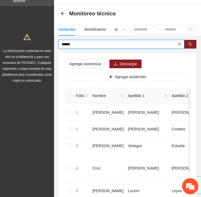
drag, startPoint x: 83, startPoint y: 42, endPoint x: 44, endPoint y: 42, distance: 39.1
type input "*****"
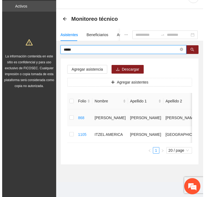
scroll to position [17, 0]
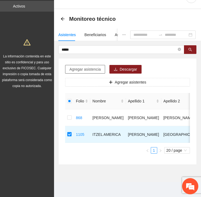
click at [74, 66] on span "Agregar asistencia" at bounding box center [84, 69] width 31 height 6
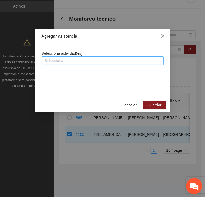
click at [74, 60] on div at bounding box center [102, 60] width 119 height 6
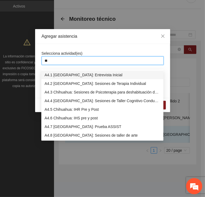
type input "***"
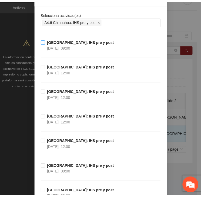
scroll to position [0, 0]
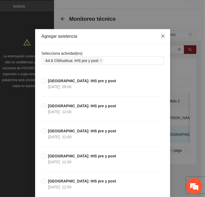
click at [163, 37] on span "Close" at bounding box center [162, 36] width 15 height 15
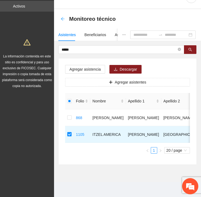
click at [61, 17] on icon "arrow-left" at bounding box center [62, 19] width 4 height 4
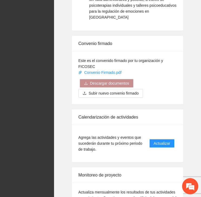
scroll to position [863, 0]
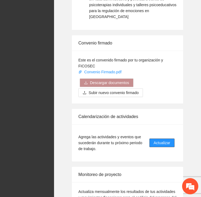
click at [161, 140] on span "Actualizar" at bounding box center [161, 143] width 16 height 6
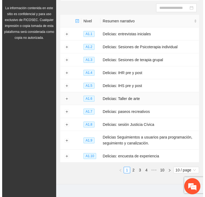
scroll to position [70, 0]
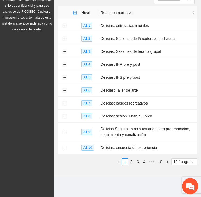
click at [146, 161] on link "4" at bounding box center [144, 162] width 6 height 6
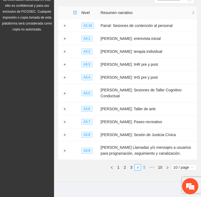
click at [146, 164] on link "5" at bounding box center [144, 167] width 6 height 6
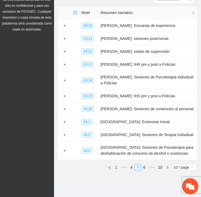
click at [144, 166] on link "6" at bounding box center [144, 167] width 6 height 6
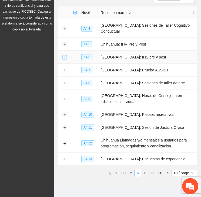
click at [63, 55] on button "Expand row" at bounding box center [64, 57] width 4 height 4
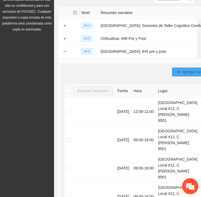
click at [182, 71] on span "Agregar evento" at bounding box center [195, 72] width 26 height 6
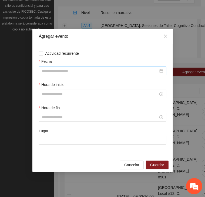
click at [75, 71] on input "Fecha" at bounding box center [100, 71] width 116 height 6
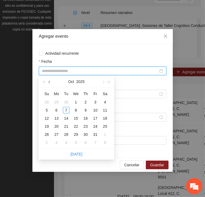
click at [50, 83] on span "button" at bounding box center [50, 82] width 3 height 3
type input "**********"
click at [66, 102] on div "2" at bounding box center [66, 102] width 6 height 6
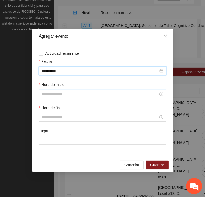
click at [45, 94] on input "Hora de inicio" at bounding box center [100, 94] width 116 height 6
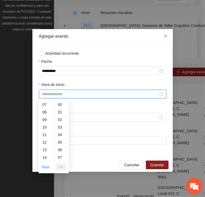
scroll to position [106, 0]
click at [44, 120] on div "09" at bounding box center [46, 120] width 15 height 8
type input "*****"
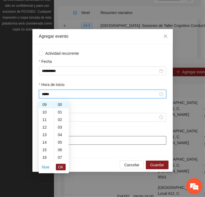
drag, startPoint x: 60, startPoint y: 165, endPoint x: 62, endPoint y: 138, distance: 26.7
click at [61, 165] on span "OK" at bounding box center [60, 167] width 5 height 6
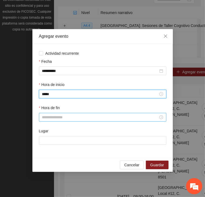
click at [65, 116] on input "Hora de fin" at bounding box center [100, 117] width 116 height 6
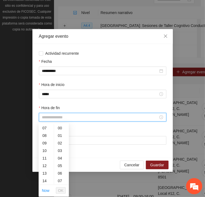
scroll to position [106, 0]
click at [43, 142] on div "16" at bounding box center [46, 143] width 15 height 8
type input "*****"
drag, startPoint x: 61, startPoint y: 189, endPoint x: 73, endPoint y: 185, distance: 12.1
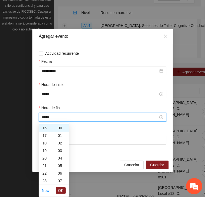
click at [62, 190] on span "OK" at bounding box center [60, 191] width 5 height 6
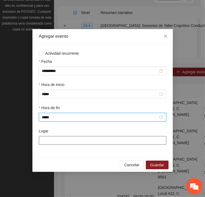
click at [120, 138] on input "Lugar" at bounding box center [102, 140] width 127 height 9
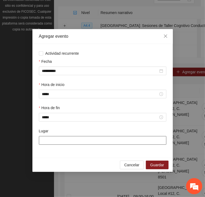
type input "**********"
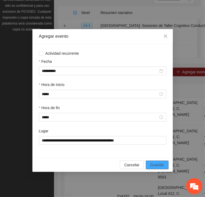
click at [159, 165] on span "Guardar" at bounding box center [157, 165] width 14 height 6
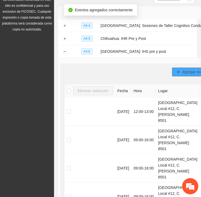
click at [182, 70] on span "Agregar evento" at bounding box center [195, 72] width 26 height 6
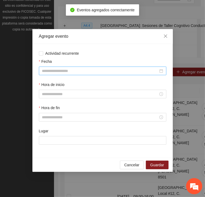
click at [65, 70] on input "Fecha" at bounding box center [100, 71] width 116 height 6
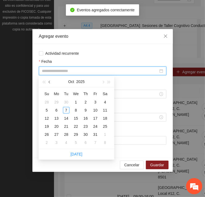
click at [47, 81] on button "button" at bounding box center [50, 81] width 6 height 11
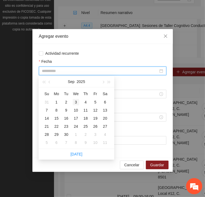
type input "**********"
click at [78, 102] on div "3" at bounding box center [76, 102] width 6 height 6
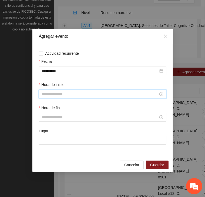
click at [66, 94] on input "Hora de inicio" at bounding box center [100, 94] width 116 height 6
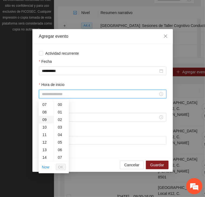
click at [46, 117] on div "09" at bounding box center [46, 120] width 15 height 8
type input "*****"
click at [59, 167] on span "OK" at bounding box center [60, 167] width 5 height 6
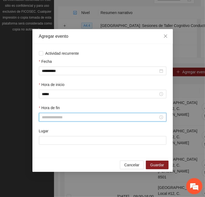
drag, startPoint x: 65, startPoint y: 116, endPoint x: 60, endPoint y: 121, distance: 6.5
click at [65, 117] on input "Hora de fin" at bounding box center [100, 117] width 116 height 6
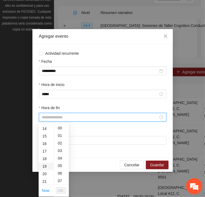
scroll to position [106, 0]
click at [46, 143] on div "16" at bounding box center [46, 143] width 15 height 8
type input "*****"
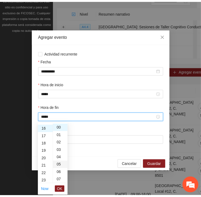
scroll to position [121, 0]
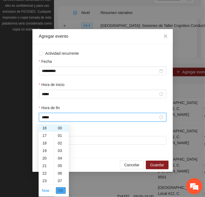
click at [57, 190] on ul "Now OK" at bounding box center [54, 190] width 30 height 11
click at [58, 189] on button "OK" at bounding box center [61, 190] width 10 height 6
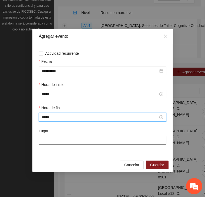
click at [63, 142] on input "Lugar" at bounding box center [102, 140] width 127 height 9
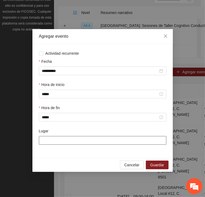
type input "**********"
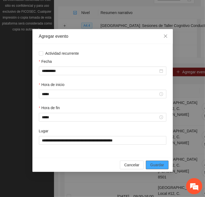
click at [155, 164] on span "Guardar" at bounding box center [157, 165] width 14 height 6
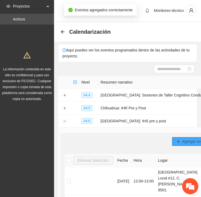
scroll to position [0, 0]
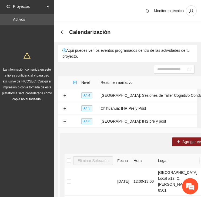
click at [61, 30] on icon "arrow-left" at bounding box center [62, 32] width 4 height 4
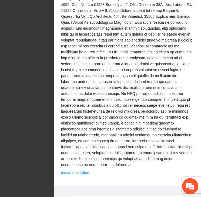
scroll to position [887, 0]
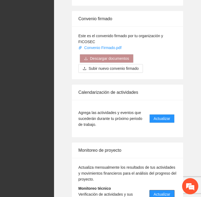
click at [162, 190] on button "Actualizar" at bounding box center [161, 194] width 25 height 9
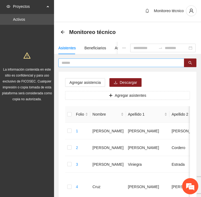
click at [79, 61] on input "text" at bounding box center [118, 63] width 115 height 6
type input "*****"
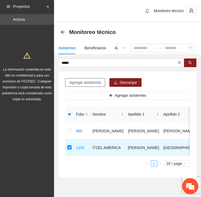
click at [84, 81] on span "Agregar asistencia" at bounding box center [84, 83] width 31 height 6
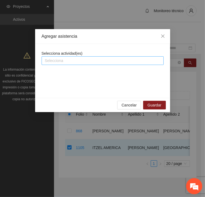
click at [70, 57] on div "Selecciona" at bounding box center [103, 60] width 122 height 9
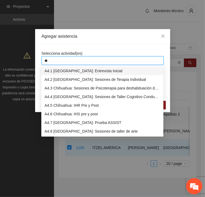
type input "***"
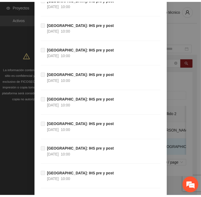
scroll to position [6150, 0]
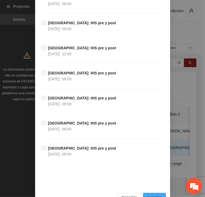
click at [152, 194] on span "Guardar" at bounding box center [154, 197] width 14 height 6
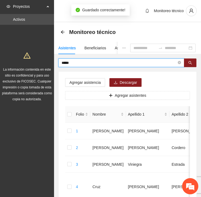
drag, startPoint x: 66, startPoint y: 61, endPoint x: 60, endPoint y: 61, distance: 5.7
click at [61, 62] on span "*****" at bounding box center [121, 62] width 126 height 9
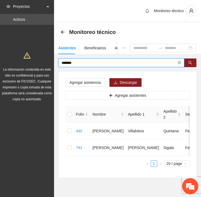
drag, startPoint x: 76, startPoint y: 62, endPoint x: 54, endPoint y: 63, distance: 21.6
click at [56, 63] on div "******* Agregar asistencia Descargar Agregar asistentes Folio Nombre Apellido 1…" at bounding box center [127, 117] width 147 height 119
drag, startPoint x: 77, startPoint y: 61, endPoint x: 73, endPoint y: 61, distance: 3.2
click at [74, 61] on input "*******" at bounding box center [118, 63] width 115 height 6
click at [67, 62] on input "*******" at bounding box center [118, 63] width 115 height 6
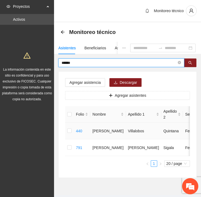
type input "******"
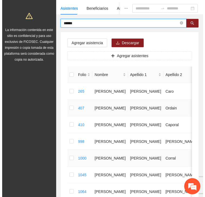
scroll to position [54, 0]
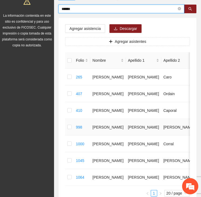
click at [71, 133] on td at bounding box center [69, 127] width 9 height 17
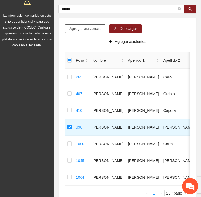
click at [74, 28] on span "Agregar asistencia" at bounding box center [84, 29] width 31 height 6
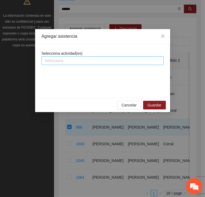
click at [83, 60] on div at bounding box center [102, 60] width 119 height 6
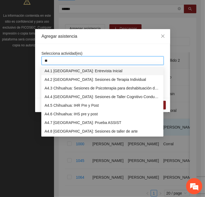
type input "***"
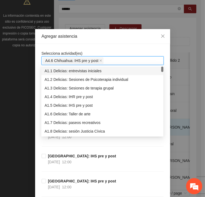
click at [82, 42] on div "Agregar asistencia" at bounding box center [102, 36] width 135 height 15
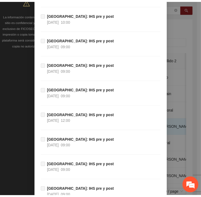
scroll to position [6150, 0]
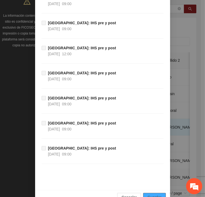
click at [145, 193] on button "Guardar" at bounding box center [154, 197] width 22 height 9
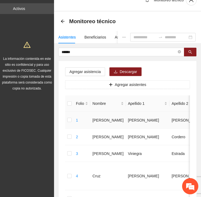
scroll to position [0, 0]
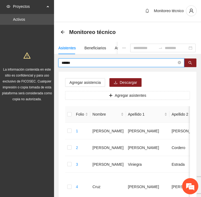
drag, startPoint x: 43, startPoint y: 67, endPoint x: 25, endPoint y: 66, distance: 17.8
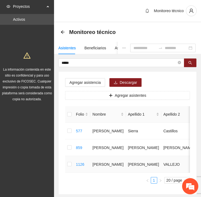
click at [71, 163] on td at bounding box center [69, 164] width 9 height 17
drag, startPoint x: 71, startPoint y: 163, endPoint x: 66, endPoint y: 164, distance: 5.4
click at [66, 164] on td at bounding box center [69, 164] width 9 height 17
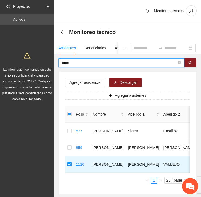
drag, startPoint x: 73, startPoint y: 62, endPoint x: 43, endPoint y: 66, distance: 30.9
click at [46, 65] on section "Proyectos Activos La información contenida en este sitio es confidencial y para…" at bounding box center [100, 113] width 201 height 227
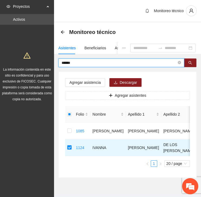
drag, startPoint x: 46, startPoint y: 61, endPoint x: 36, endPoint y: 59, distance: 10.3
click at [36, 59] on section "Proyectos Activos La información contenida en este sitio es confidencial y para…" at bounding box center [100, 105] width 201 height 210
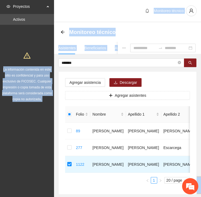
drag, startPoint x: 75, startPoint y: 58, endPoint x: 51, endPoint y: 60, distance: 24.1
click at [51, 60] on section "Proyectos Activos La información contenida en este sitio es confidencial y para…" at bounding box center [100, 113] width 201 height 227
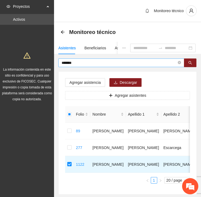
drag, startPoint x: 51, startPoint y: 60, endPoint x: 76, endPoint y: 62, distance: 24.3
click at [76, 62] on input "*******" at bounding box center [118, 63] width 115 height 6
drag, startPoint x: 76, startPoint y: 62, endPoint x: 33, endPoint y: 66, distance: 43.1
click at [33, 66] on section "Proyectos Activos La información contenida en este sitio es confidencial y para…" at bounding box center [100, 113] width 201 height 227
type input "******"
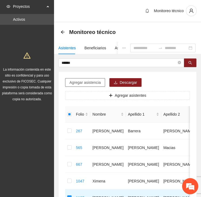
click at [73, 80] on span "Agregar asistencia" at bounding box center [84, 83] width 31 height 6
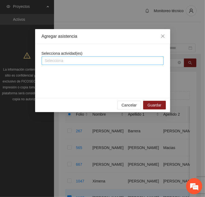
click at [62, 63] on div at bounding box center [102, 60] width 119 height 6
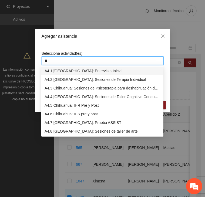
type input "***"
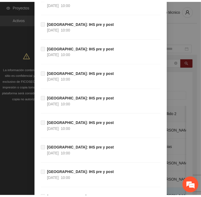
scroll to position [6150, 0]
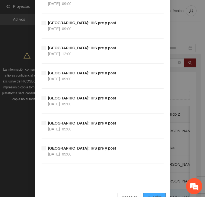
click at [151, 194] on span "Guardar" at bounding box center [154, 197] width 14 height 6
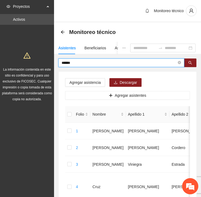
drag, startPoint x: 80, startPoint y: 63, endPoint x: 49, endPoint y: 63, distance: 31.3
click at [61, 29] on div "Monitoreo técnico" at bounding box center [89, 32] width 58 height 9
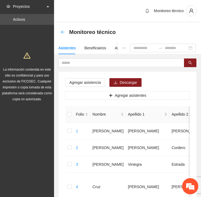
click at [62, 30] on icon "arrow-left" at bounding box center [62, 32] width 4 height 4
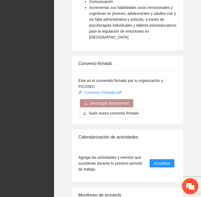
scroll to position [833, 0]
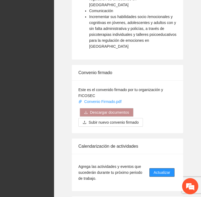
click at [168, 170] on span "Actualizar" at bounding box center [161, 173] width 16 height 6
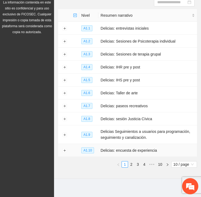
scroll to position [70, 0]
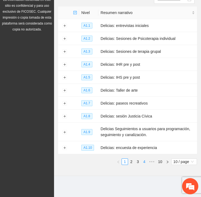
click at [144, 161] on link "4" at bounding box center [144, 162] width 6 height 6
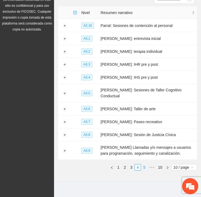
click at [143, 164] on link "5" at bounding box center [144, 167] width 6 height 6
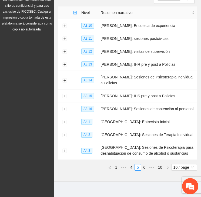
click at [143, 166] on link "6" at bounding box center [144, 167] width 6 height 6
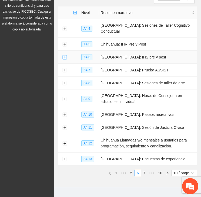
click at [63, 55] on button "Expand row" at bounding box center [64, 57] width 4 height 4
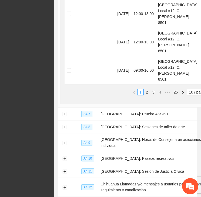
scroll to position [366, 0]
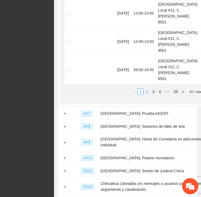
click at [144, 95] on link "2" at bounding box center [147, 92] width 6 height 6
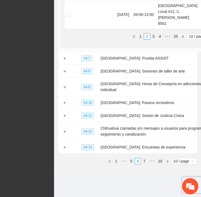
scroll to position [474, 0]
click at [137, 39] on link "1" at bounding box center [140, 36] width 6 height 6
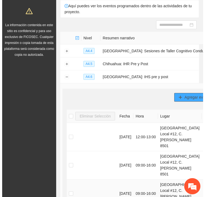
scroll to position [43, 0]
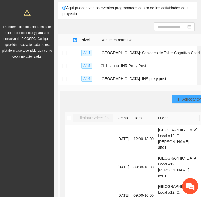
click at [182, 97] on span "Agregar evento" at bounding box center [195, 99] width 26 height 6
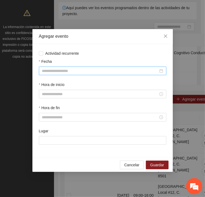
click at [57, 71] on input "Fecha" at bounding box center [100, 71] width 116 height 6
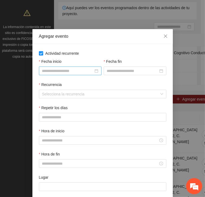
click at [61, 71] on input "Fecha inicio" at bounding box center [67, 71] width 51 height 6
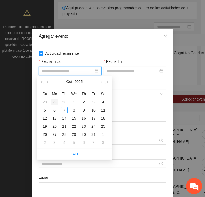
type input "**********"
click at [47, 81] on span "button" at bounding box center [48, 82] width 3 height 3
type input "**********"
click at [56, 101] on div "1" at bounding box center [54, 102] width 6 height 6
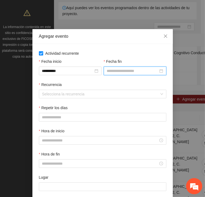
click at [129, 70] on input "Fecha fin" at bounding box center [132, 71] width 51 height 6
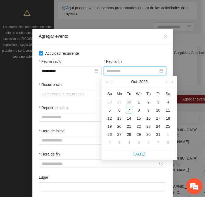
type input "**********"
click at [112, 82] on span "button" at bounding box center [112, 82] width 3 height 3
type input "**********"
click at [119, 100] on div "1" at bounding box center [119, 102] width 6 height 6
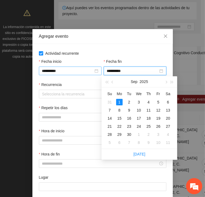
drag, startPoint x: 117, startPoint y: 71, endPoint x: 98, endPoint y: 72, distance: 18.4
click at [98, 72] on div "**********" at bounding box center [102, 127] width 129 height 139
click at [58, 70] on input "**********" at bounding box center [67, 71] width 51 height 6
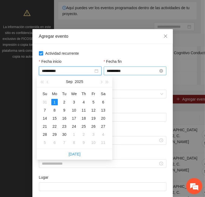
click at [134, 69] on input "**********" at bounding box center [132, 71] width 51 height 6
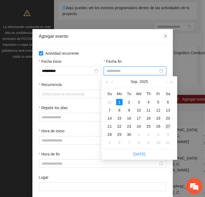
type input "**********"
click at [167, 126] on div "27" at bounding box center [167, 126] width 6 height 6
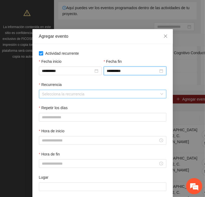
click at [93, 93] on input "Recurrencia" at bounding box center [100, 94] width 117 height 8
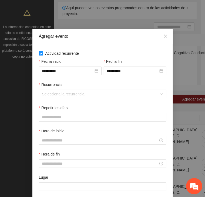
click at [81, 83] on div "Recurrencia" at bounding box center [102, 86] width 127 height 8
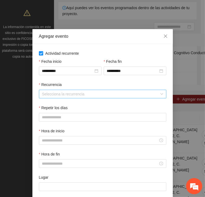
click at [54, 93] on input "Recurrencia" at bounding box center [100, 94] width 117 height 8
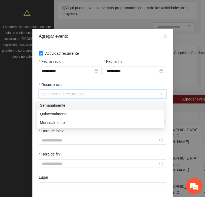
click at [61, 104] on div "Semanalmente" at bounding box center [100, 105] width 121 height 6
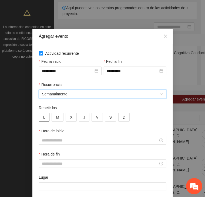
click at [43, 117] on button "L" at bounding box center [44, 117] width 11 height 9
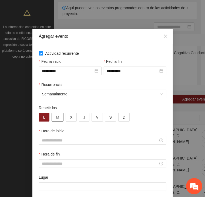
click at [53, 118] on button "M" at bounding box center [57, 117] width 12 height 9
click at [70, 118] on span "X" at bounding box center [71, 117] width 2 height 6
click at [79, 118] on button "J" at bounding box center [84, 117] width 11 height 9
click at [96, 117] on span "V" at bounding box center [97, 117] width 2 height 6
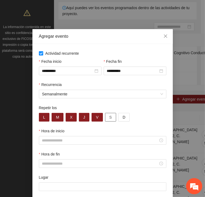
click at [109, 118] on span "S" at bounding box center [110, 117] width 2 height 6
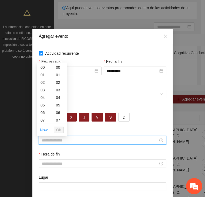
click at [51, 139] on input "Hora de inicio" at bounding box center [100, 140] width 116 height 6
click at [42, 79] on div "09" at bounding box center [44, 83] width 15 height 8
type input "*****"
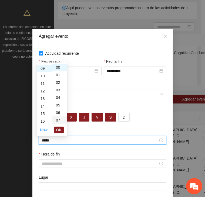
scroll to position [68, 0]
click at [61, 129] on span "OK" at bounding box center [58, 130] width 5 height 6
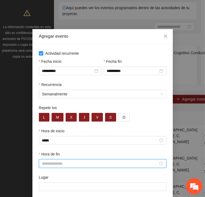
click at [61, 166] on input "Hora de fin" at bounding box center [100, 164] width 116 height 6
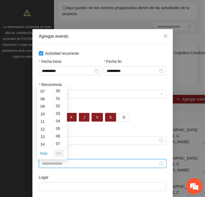
scroll to position [53, 0]
click at [44, 139] on div "16" at bounding box center [44, 137] width 15 height 8
type input "*****"
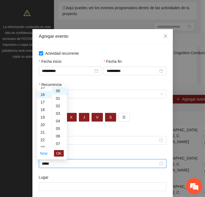
scroll to position [121, 0]
click at [56, 151] on button "OK" at bounding box center [59, 153] width 10 height 6
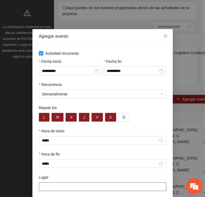
click at [67, 187] on input "Lugar" at bounding box center [102, 186] width 127 height 9
type input "**********"
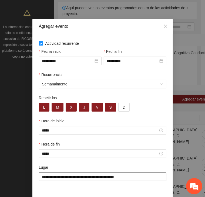
scroll to position [28, 0]
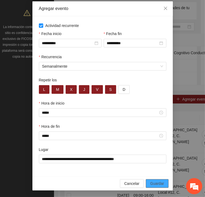
click at [154, 182] on span "Guardar" at bounding box center [157, 184] width 14 height 6
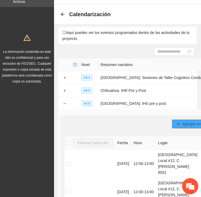
scroll to position [0, 0]
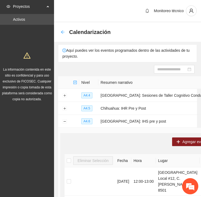
click at [63, 32] on icon "arrow-left" at bounding box center [62, 32] width 4 height 4
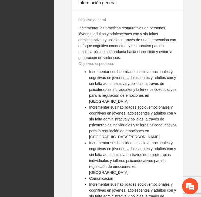
scroll to position [887, 0]
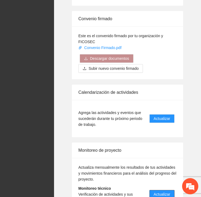
click at [166, 191] on span "Actualizar" at bounding box center [161, 194] width 16 height 6
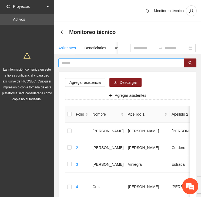
click at [75, 61] on input "text" at bounding box center [118, 63] width 115 height 6
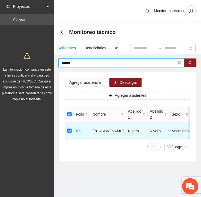
drag, startPoint x: 72, startPoint y: 63, endPoint x: 47, endPoint y: 62, distance: 24.8
click at [49, 62] on section "Proyectos Activos La información contenida en este sitio es confidencial y para…" at bounding box center [100, 98] width 201 height 197
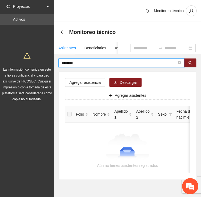
drag, startPoint x: 67, startPoint y: 62, endPoint x: 53, endPoint y: 62, distance: 14.3
click at [53, 62] on section "Proyectos Activos La información contenida en este sitio es confidencial y para…" at bounding box center [100, 106] width 201 height 212
drag, startPoint x: 76, startPoint y: 63, endPoint x: 59, endPoint y: 63, distance: 16.7
click at [58, 64] on span "********" at bounding box center [121, 62] width 126 height 9
click at [66, 61] on input "********" at bounding box center [118, 63] width 115 height 6
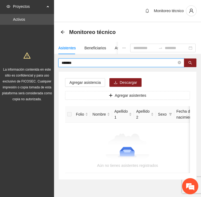
click at [64, 61] on input "*******" at bounding box center [118, 63] width 115 height 6
type input "********"
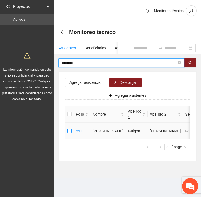
click at [68, 128] on label at bounding box center [69, 131] width 4 height 6
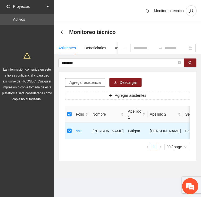
click at [84, 80] on span "Agregar asistencia" at bounding box center [84, 83] width 31 height 6
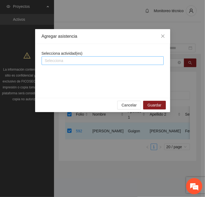
click at [77, 58] on div at bounding box center [102, 60] width 119 height 6
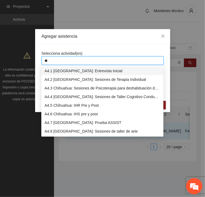
type input "***"
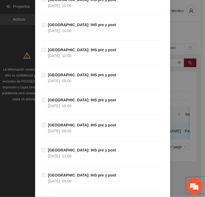
scroll to position [6750, 0]
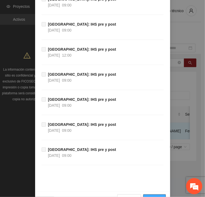
click at [158, 196] on span "Guardar" at bounding box center [154, 199] width 14 height 6
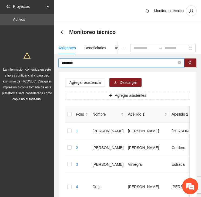
drag, startPoint x: 83, startPoint y: 65, endPoint x: 49, endPoint y: 63, distance: 34.3
type input "********"
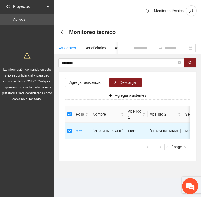
click at [83, 76] on div "Agregar asistencia Descargar Agregar asistentes Folio Nombre Apellido 1 Apellid…" at bounding box center [126, 116] width 137 height 89
click at [78, 82] on span "Agregar asistencia" at bounding box center [84, 83] width 31 height 6
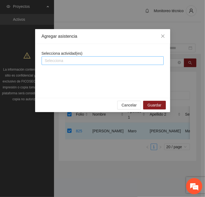
click at [80, 61] on div at bounding box center [102, 60] width 119 height 6
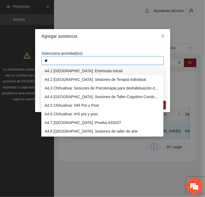
type input "***"
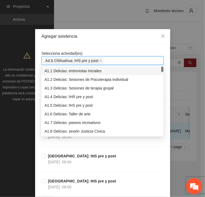
drag, startPoint x: 78, startPoint y: 48, endPoint x: 78, endPoint y: 53, distance: 4.9
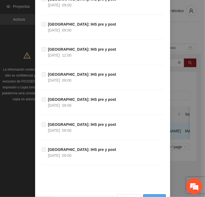
drag, startPoint x: 147, startPoint y: 182, endPoint x: 148, endPoint y: 173, distance: 8.6
click at [148, 196] on span "Guardar" at bounding box center [154, 199] width 14 height 6
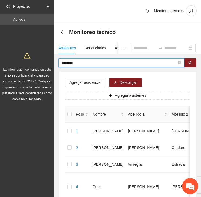
drag, startPoint x: 70, startPoint y: 63, endPoint x: 26, endPoint y: 56, distance: 44.8
type input "*******"
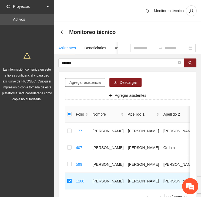
click at [90, 82] on span "Agregar asistencia" at bounding box center [84, 83] width 31 height 6
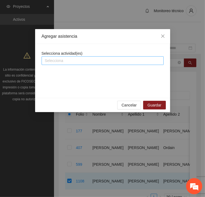
click at [80, 59] on div at bounding box center [102, 60] width 119 height 6
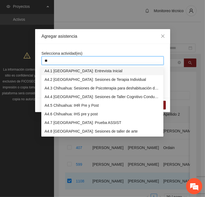
type input "***"
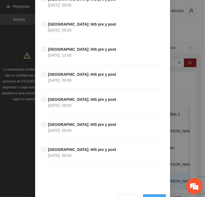
click at [157, 196] on span "Guardar" at bounding box center [154, 199] width 14 height 6
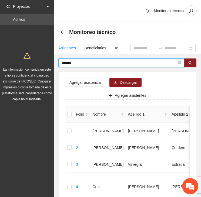
drag, startPoint x: 81, startPoint y: 63, endPoint x: 21, endPoint y: 60, distance: 59.7
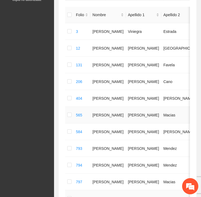
scroll to position [25, 0]
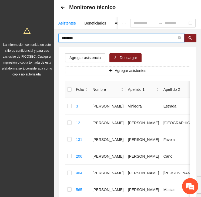
drag, startPoint x: 81, startPoint y: 37, endPoint x: 38, endPoint y: 30, distance: 43.4
type input "*"
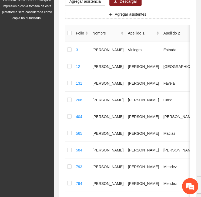
scroll to position [52, 0]
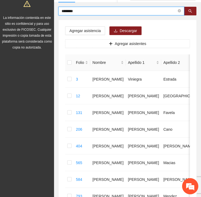
drag, startPoint x: 64, startPoint y: 9, endPoint x: 44, endPoint y: 3, distance: 20.6
click at [44, 3] on section "Proyectos Activos La información contenida en este sitio es confidencial y para…" at bounding box center [100, 178] width 201 height 461
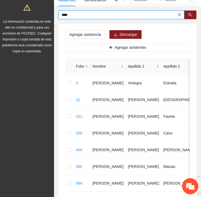
type input "****"
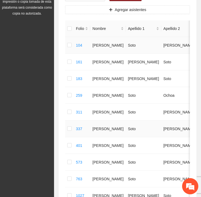
scroll to position [21, 0]
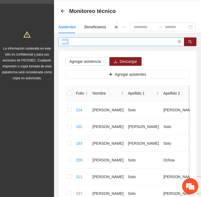
drag, startPoint x: 75, startPoint y: 46, endPoint x: 74, endPoint y: 41, distance: 5.2
click at [70, 43] on div "**** Agregar asistencia Descargar Agregar asistentes Folio Nombre Apellido 1 Ap…" at bounding box center [127, 163] width 138 height 253
drag, startPoint x: 74, startPoint y: 40, endPoint x: 36, endPoint y: 35, distance: 38.3
click at [36, 36] on section "Proyectos Activos La información contenida en este sitio es confidencial y para…" at bounding box center [100, 151] width 201 height 344
type input "*"
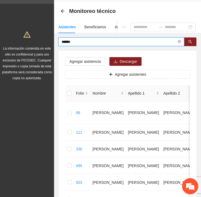
drag, startPoint x: 77, startPoint y: 41, endPoint x: 20, endPoint y: 43, distance: 57.2
click at [20, 43] on section "Proyectos Activos La información contenida en este sitio es confidencial y para…" at bounding box center [100, 145] width 201 height 333
type input "*******"
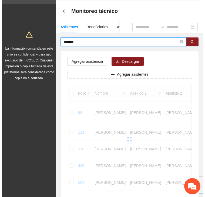
scroll to position [17, 0]
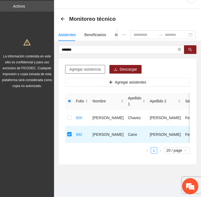
click at [82, 66] on span "Agregar asistencia" at bounding box center [84, 69] width 31 height 6
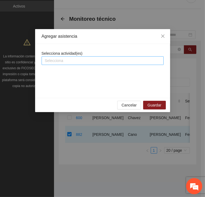
click at [80, 60] on div at bounding box center [102, 60] width 119 height 6
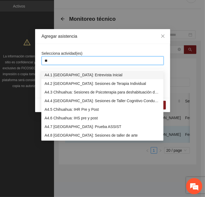
type input "***"
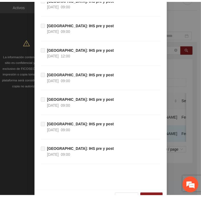
scroll to position [6750, 0]
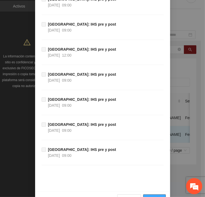
click at [154, 196] on span "Guardar" at bounding box center [154, 199] width 14 height 6
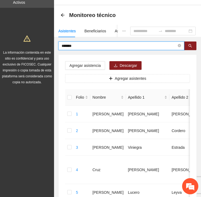
drag, startPoint x: 80, startPoint y: 46, endPoint x: 25, endPoint y: 50, distance: 55.1
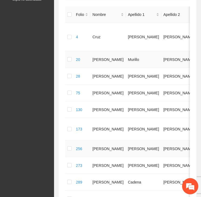
scroll to position [38, 0]
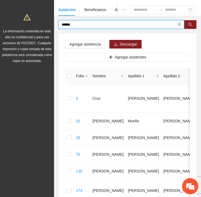
drag, startPoint x: 72, startPoint y: 25, endPoint x: 24, endPoint y: 21, distance: 48.4
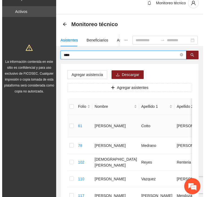
scroll to position [0, 0]
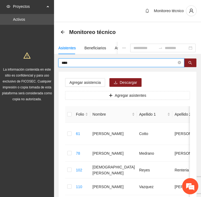
drag, startPoint x: 66, startPoint y: 63, endPoint x: 33, endPoint y: 63, distance: 33.2
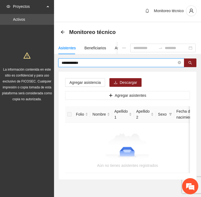
click at [67, 62] on input "**********" at bounding box center [118, 63] width 115 height 6
click at [62, 64] on input "**********" at bounding box center [118, 63] width 115 height 6
click at [64, 63] on input "**********" at bounding box center [118, 63] width 115 height 6
click at [88, 60] on input "**********" at bounding box center [118, 63] width 115 height 6
type input "**********"
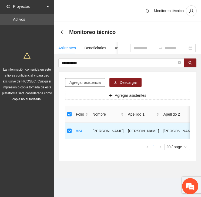
click at [87, 81] on span "Agregar asistencia" at bounding box center [84, 83] width 31 height 6
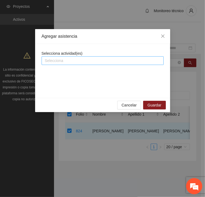
click at [83, 61] on div at bounding box center [102, 60] width 119 height 6
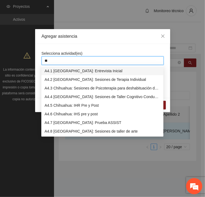
type input "***"
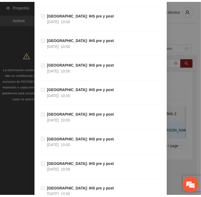
scroll to position [6750, 0]
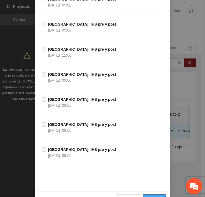
click at [153, 196] on span "Guardar" at bounding box center [154, 199] width 14 height 6
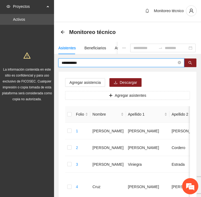
drag, startPoint x: 82, startPoint y: 64, endPoint x: -5, endPoint y: 66, distance: 87.1
click at [0, 66] on html "**********" at bounding box center [100, 98] width 201 height 197
type input "*******"
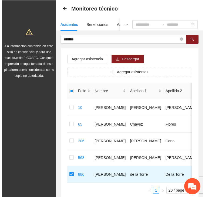
scroll to position [19, 0]
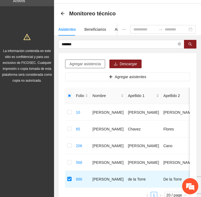
click at [86, 64] on span "Agregar asistencia" at bounding box center [84, 64] width 31 height 6
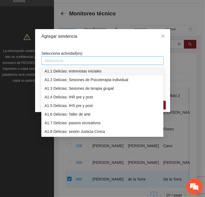
click at [77, 58] on div at bounding box center [102, 60] width 119 height 6
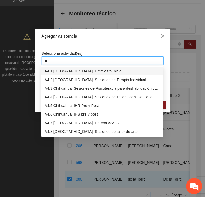
type input "***"
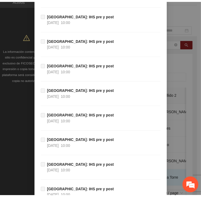
scroll to position [6750, 0]
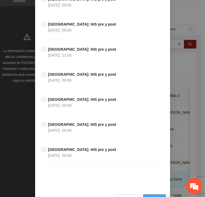
click at [155, 196] on span "Guardar" at bounding box center [154, 199] width 14 height 6
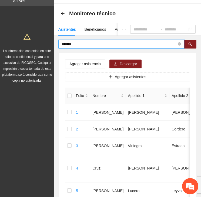
drag, startPoint x: 67, startPoint y: 43, endPoint x: 18, endPoint y: 44, distance: 49.1
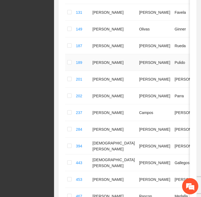
scroll to position [288, 0]
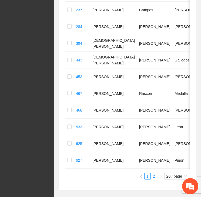
click at [154, 179] on link "2" at bounding box center [154, 176] width 6 height 6
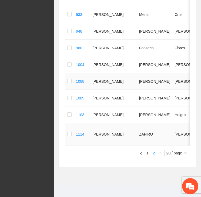
scroll to position [218, 0]
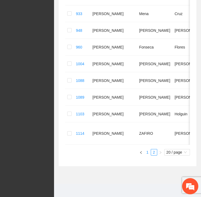
click at [146, 150] on link "1" at bounding box center [147, 152] width 6 height 6
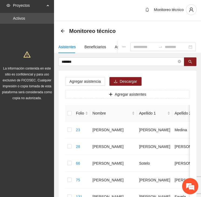
scroll to position [0, 0]
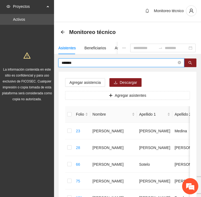
drag, startPoint x: 78, startPoint y: 62, endPoint x: 33, endPoint y: 57, distance: 45.2
type input "****"
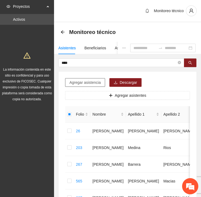
click at [90, 80] on span "Agregar asistencia" at bounding box center [84, 83] width 31 height 6
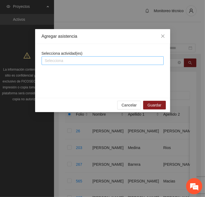
click at [82, 60] on div at bounding box center [102, 60] width 119 height 6
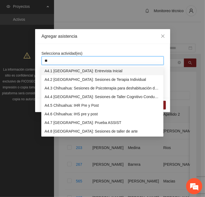
type input "***"
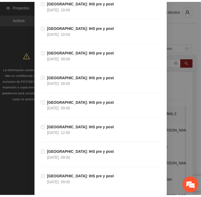
scroll to position [6750, 0]
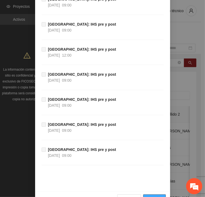
click at [155, 196] on span "Guardar" at bounding box center [154, 199] width 14 height 6
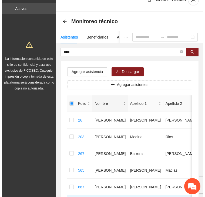
scroll to position [0, 0]
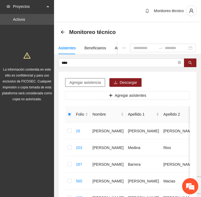
click at [86, 82] on span "Agregar asistencia" at bounding box center [84, 83] width 31 height 6
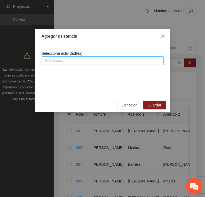
click at [77, 59] on div at bounding box center [102, 60] width 119 height 6
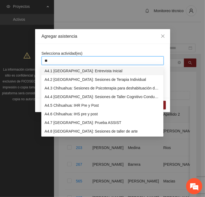
type input "***"
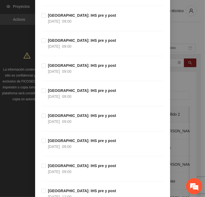
scroll to position [593, 0]
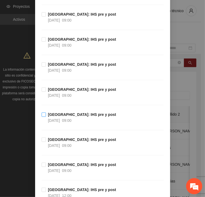
click at [43, 112] on label "[GEOGRAPHIC_DATA]: IHS pre y post [DATE] 09:00" at bounding box center [80, 118] width 77 height 12
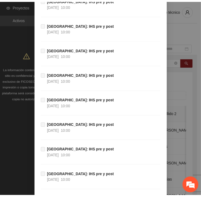
scroll to position [6750, 0]
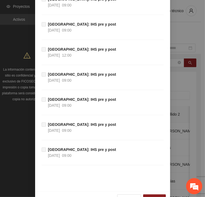
click at [140, 191] on div "Cancelar Guardar" at bounding box center [102, 198] width 135 height 14
click at [147, 194] on button "Guardar" at bounding box center [154, 198] width 22 height 9
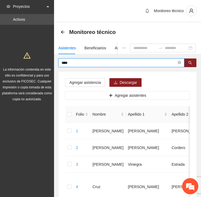
drag, startPoint x: 75, startPoint y: 62, endPoint x: 23, endPoint y: 60, distance: 52.6
type input "***"
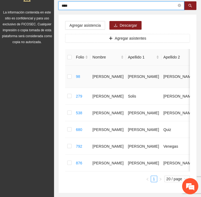
scroll to position [81, 0]
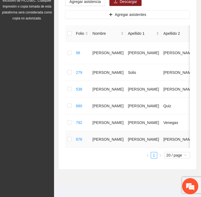
click at [72, 147] on td at bounding box center [69, 139] width 9 height 17
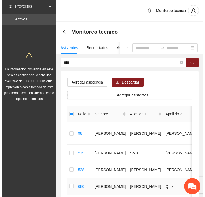
scroll to position [0, 0]
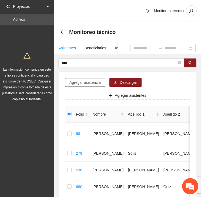
click at [83, 82] on span "Agregar asistencia" at bounding box center [84, 83] width 31 height 6
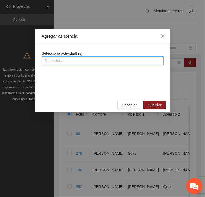
click at [71, 62] on div at bounding box center [102, 60] width 119 height 6
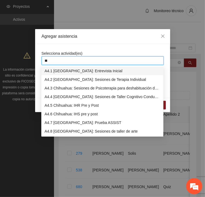
type input "***"
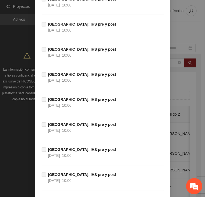
scroll to position [6750, 0]
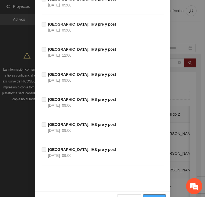
drag, startPoint x: 150, startPoint y: 182, endPoint x: 147, endPoint y: 175, distance: 7.1
click at [151, 196] on span "Guardar" at bounding box center [154, 199] width 14 height 6
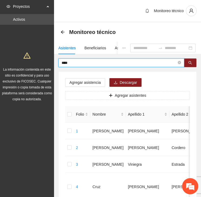
drag, startPoint x: 73, startPoint y: 60, endPoint x: 40, endPoint y: 63, distance: 33.5
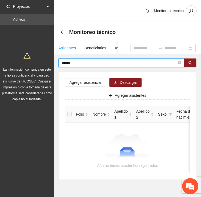
type input "******"
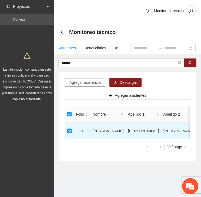
click at [88, 82] on span "Agregar asistencia" at bounding box center [84, 83] width 31 height 6
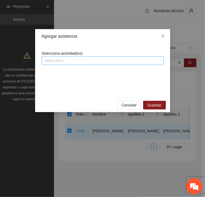
click at [79, 60] on div at bounding box center [102, 60] width 119 height 6
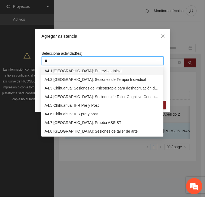
type input "***"
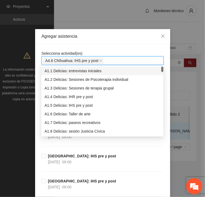
click at [83, 43] on div "Agregar asistencia" at bounding box center [102, 36] width 135 height 15
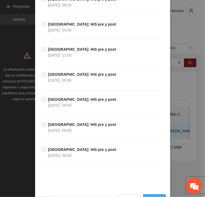
click at [156, 196] on span "Guardar" at bounding box center [154, 199] width 14 height 6
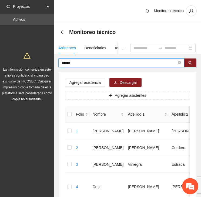
drag, startPoint x: 82, startPoint y: 66, endPoint x: 31, endPoint y: 63, distance: 51.0
type input "*"
type input "******"
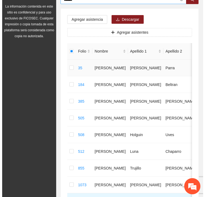
scroll to position [54, 0]
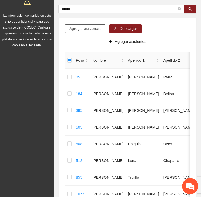
click at [88, 27] on span "Agregar asistencia" at bounding box center [84, 29] width 31 height 6
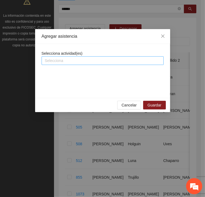
click at [65, 62] on div at bounding box center [102, 60] width 119 height 6
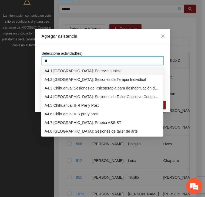
type input "***"
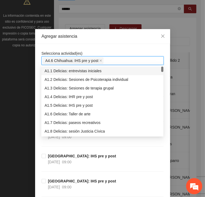
click at [81, 32] on div "Agregar asistencia" at bounding box center [102, 36] width 135 height 15
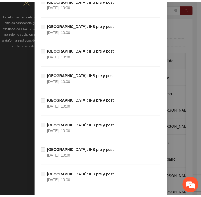
scroll to position [6750, 0]
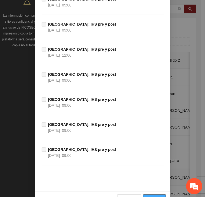
click at [151, 196] on span "Guardar" at bounding box center [154, 199] width 14 height 6
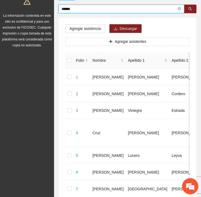
drag, startPoint x: 72, startPoint y: 9, endPoint x: 27, endPoint y: 11, distance: 44.8
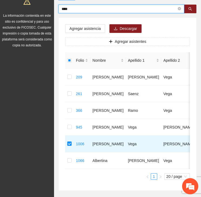
drag, startPoint x: 71, startPoint y: 9, endPoint x: 43, endPoint y: 10, distance: 27.8
click at [43, 10] on section "Proyectos Activos La información contenida en este sitio es confidencial y para…" at bounding box center [100, 84] width 201 height 277
type input "*"
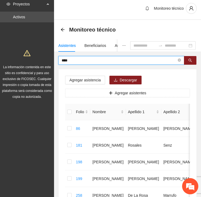
scroll to position [0, 0]
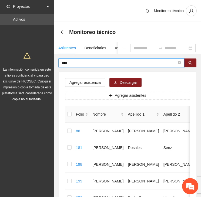
drag, startPoint x: 74, startPoint y: 64, endPoint x: 27, endPoint y: 70, distance: 48.1
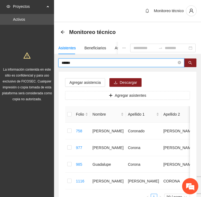
drag, startPoint x: 74, startPoint y: 64, endPoint x: 34, endPoint y: 61, distance: 40.3
click at [33, 61] on section "Proyectos Activos La información contenida en este sitio es confidencial y para…" at bounding box center [100, 122] width 201 height 244
type input "***"
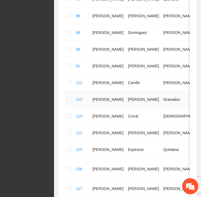
scroll to position [323, 0]
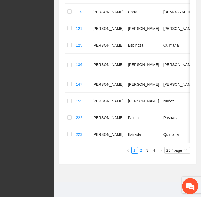
click at [141, 150] on link "2" at bounding box center [141, 150] width 6 height 6
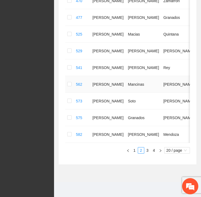
scroll to position [308, 0]
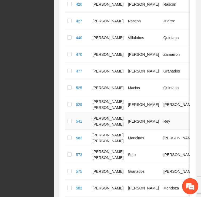
scroll to position [318, 0]
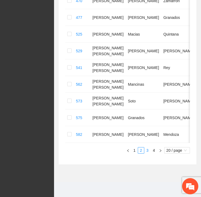
click at [146, 149] on link "3" at bounding box center [147, 150] width 6 height 6
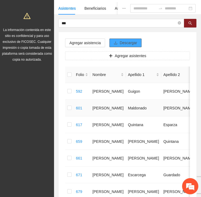
scroll to position [21, 0]
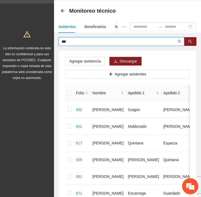
drag, startPoint x: 77, startPoint y: 42, endPoint x: 51, endPoint y: 42, distance: 25.6
type input "*"
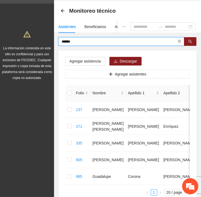
click at [60, 41] on span "******" at bounding box center [121, 41] width 126 height 9
drag, startPoint x: 55, startPoint y: 43, endPoint x: 41, endPoint y: 44, distance: 14.6
click at [41, 44] on section "Proyectos Activos La información contenida en este sitio es confidencial y para…" at bounding box center [100, 109] width 201 height 260
type input "*"
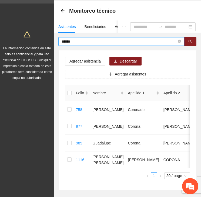
drag, startPoint x: 75, startPoint y: 42, endPoint x: 53, endPoint y: 39, distance: 22.3
click at [53, 39] on section "Proyectos Activos La información contenida en este sitio es confidencial y para…" at bounding box center [100, 101] width 201 height 244
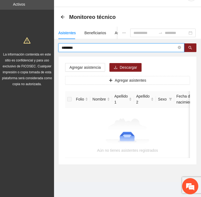
scroll to position [19, 0]
click at [70, 45] on input "********" at bounding box center [118, 48] width 115 height 6
type input "****"
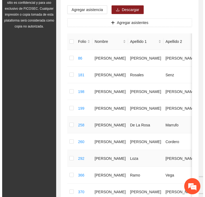
scroll to position [58, 0]
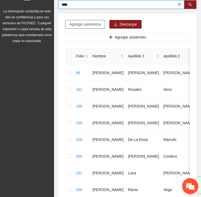
click at [100, 21] on button "Agregar asistencia" at bounding box center [85, 24] width 40 height 9
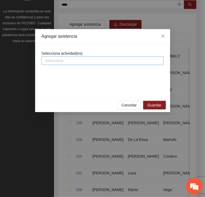
click at [53, 58] on div at bounding box center [102, 60] width 119 height 6
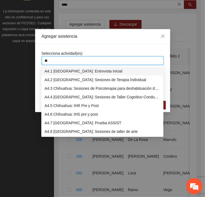
type input "***"
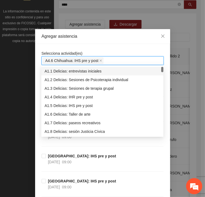
click at [101, 39] on div "Agregar asistencia" at bounding box center [103, 36] width 122 height 6
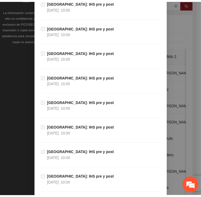
scroll to position [6750, 0]
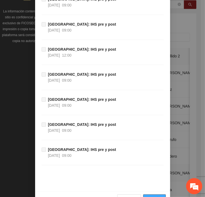
drag, startPoint x: 160, startPoint y: 182, endPoint x: 154, endPoint y: 179, distance: 6.2
click at [159, 194] on button "Guardar" at bounding box center [154, 198] width 22 height 9
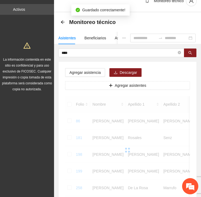
scroll to position [4, 0]
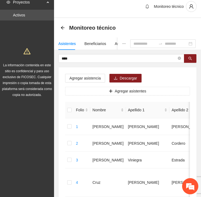
drag, startPoint x: 72, startPoint y: 57, endPoint x: 55, endPoint y: 58, distance: 16.7
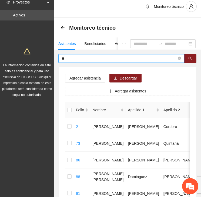
type input "*"
type input "****"
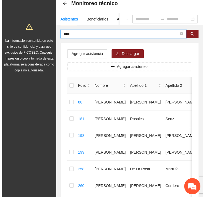
scroll to position [0, 0]
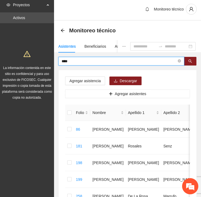
drag, startPoint x: 68, startPoint y: 3, endPoint x: 48, endPoint y: 4, distance: 20.0
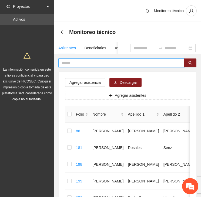
click at [71, 61] on input "text" at bounding box center [118, 63] width 115 height 6
type input "********"
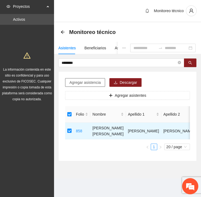
click at [87, 84] on span "Agregar asistencia" at bounding box center [84, 83] width 31 height 6
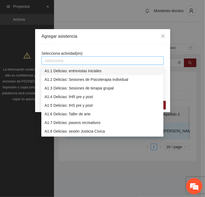
click at [98, 59] on div at bounding box center [102, 60] width 119 height 6
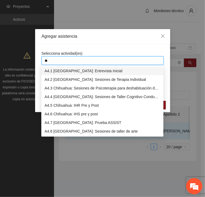
type input "***"
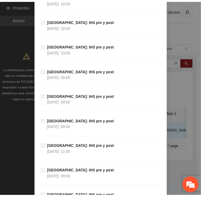
scroll to position [6750, 0]
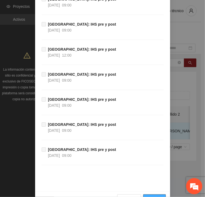
click at [157, 196] on span "Guardar" at bounding box center [154, 199] width 14 height 6
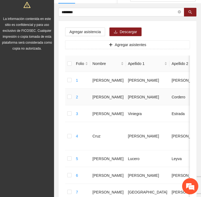
scroll to position [0, 0]
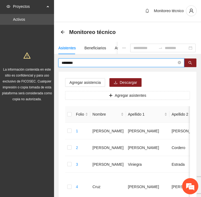
drag, startPoint x: 84, startPoint y: 61, endPoint x: 46, endPoint y: 64, distance: 38.9
type input "******"
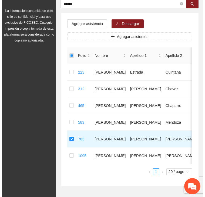
scroll to position [27, 0]
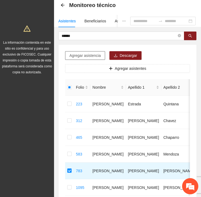
click at [87, 57] on span "Agregar asistencia" at bounding box center [84, 56] width 31 height 6
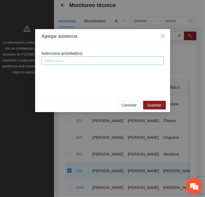
click at [86, 62] on div at bounding box center [102, 60] width 119 height 6
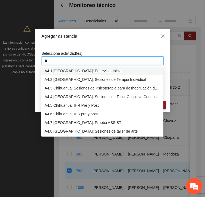
type input "***"
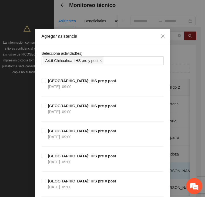
click at [95, 43] on div "Agregar asistencia" at bounding box center [102, 36] width 135 height 15
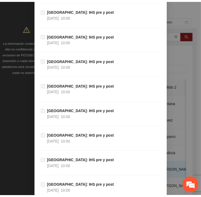
scroll to position [6750, 0]
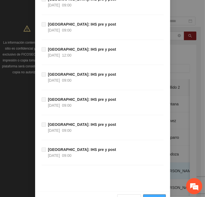
click at [159, 196] on span "Guardar" at bounding box center [154, 199] width 14 height 6
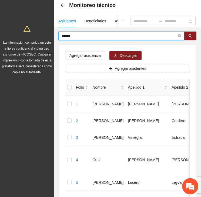
drag, startPoint x: 81, startPoint y: 35, endPoint x: 29, endPoint y: 37, distance: 52.9
type input "*****"
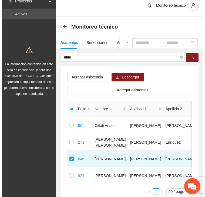
scroll to position [0, 0]
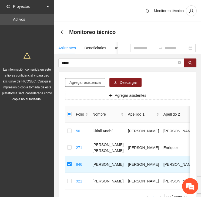
click at [80, 80] on span "Agregar asistencia" at bounding box center [84, 83] width 31 height 6
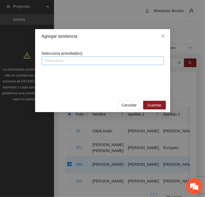
click at [77, 59] on div at bounding box center [102, 60] width 119 height 6
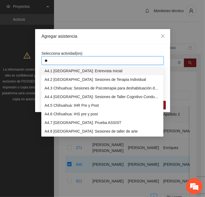
type input "***"
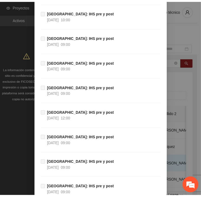
scroll to position [6750, 0]
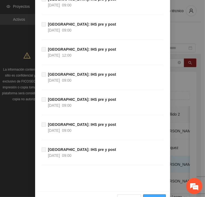
click at [156, 196] on span "Guardar" at bounding box center [154, 199] width 14 height 6
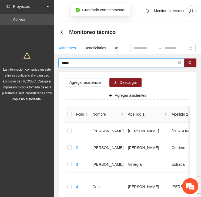
drag, startPoint x: 76, startPoint y: 64, endPoint x: 40, endPoint y: 66, distance: 36.2
type input "*****"
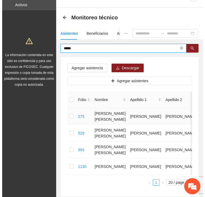
scroll to position [50, 0]
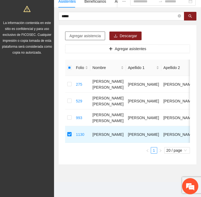
click at [82, 33] on span "Agregar asistencia" at bounding box center [84, 36] width 31 height 6
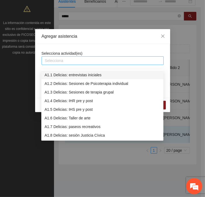
click at [73, 63] on div at bounding box center [102, 60] width 119 height 6
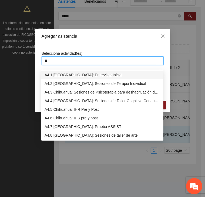
type input "***"
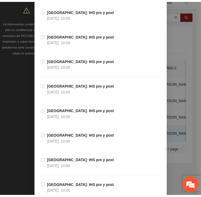
scroll to position [6750, 0]
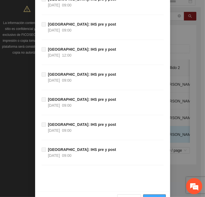
drag, startPoint x: 152, startPoint y: 183, endPoint x: 129, endPoint y: 128, distance: 59.3
click at [152, 196] on span "Guardar" at bounding box center [154, 199] width 14 height 6
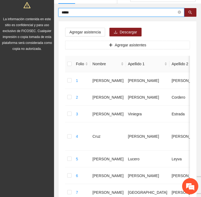
drag, startPoint x: 83, startPoint y: 12, endPoint x: 41, endPoint y: 13, distance: 41.8
type input "*******"
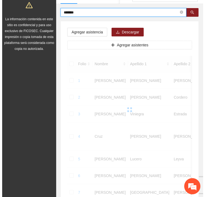
scroll to position [17, 0]
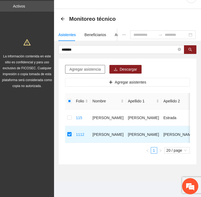
click at [92, 66] on span "Agregar asistencia" at bounding box center [84, 69] width 31 height 6
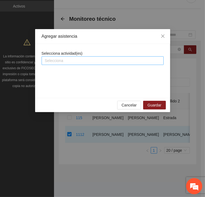
click at [80, 57] on div "Selecciona" at bounding box center [103, 60] width 122 height 9
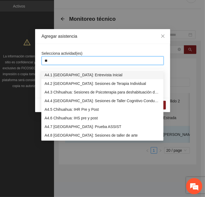
type input "***"
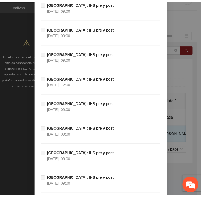
scroll to position [6750, 0]
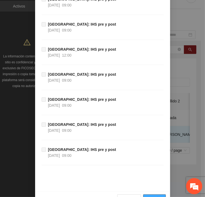
click at [155, 196] on span "Guardar" at bounding box center [154, 199] width 14 height 6
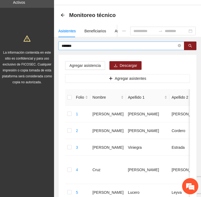
drag, startPoint x: 84, startPoint y: 43, endPoint x: 62, endPoint y: 46, distance: 22.0
click at [62, 46] on span "*******" at bounding box center [121, 46] width 126 height 9
drag, startPoint x: 71, startPoint y: 48, endPoint x: 44, endPoint y: 50, distance: 26.8
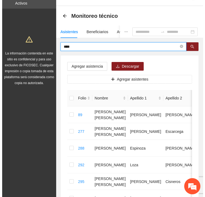
scroll to position [12, 0]
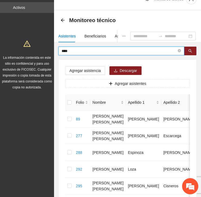
drag, startPoint x: 59, startPoint y: 49, endPoint x: 39, endPoint y: 49, distance: 20.5
click at [39, 49] on section "Proyectos Activos La información contenida en este sitio es confidencial y para…" at bounding box center [100, 185] width 201 height 394
type input "******"
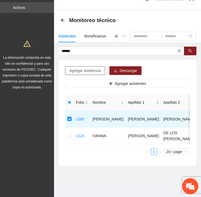
click at [78, 72] on span "Agregar asistencia" at bounding box center [84, 71] width 31 height 6
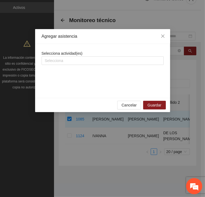
click at [84, 56] on div "Selecciona actividad(es) Selecciona" at bounding box center [103, 57] width 122 height 15
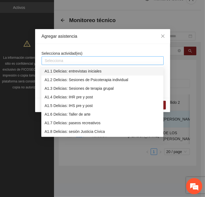
click at [83, 59] on div at bounding box center [102, 60] width 119 height 6
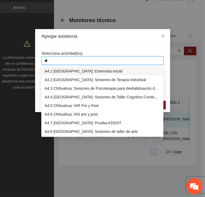
type input "***"
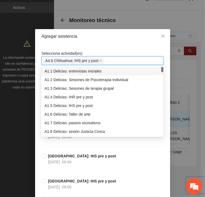
click at [95, 50] on div "Selecciona actividad(es) A4.6 Chihuahua: IHS pre y post" at bounding box center [103, 57] width 122 height 15
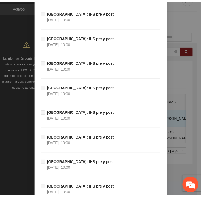
scroll to position [6750, 0]
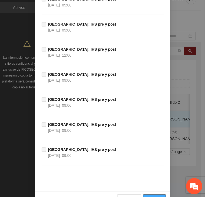
click at [152, 196] on span "Guardar" at bounding box center [154, 199] width 14 height 6
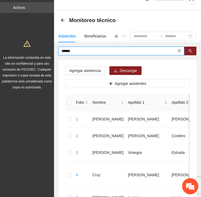
drag, startPoint x: 82, startPoint y: 51, endPoint x: 26, endPoint y: 56, distance: 56.6
type input "******"
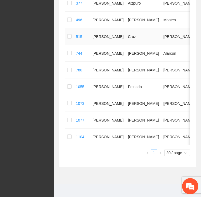
scroll to position [174, 0]
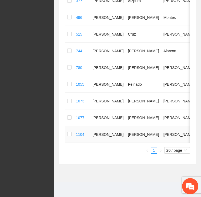
click at [67, 135] on td at bounding box center [69, 134] width 9 height 17
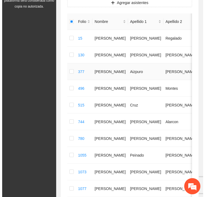
scroll to position [12, 0]
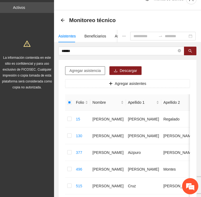
click at [88, 71] on span "Agregar asistencia" at bounding box center [84, 71] width 31 height 6
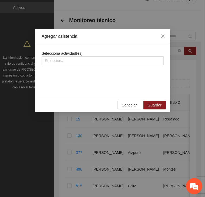
click at [86, 52] on div "Selecciona actividad(es) Selecciona" at bounding box center [103, 57] width 122 height 15
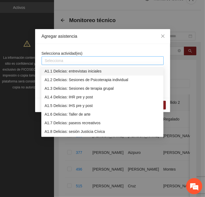
click at [82, 63] on div at bounding box center [102, 60] width 119 height 6
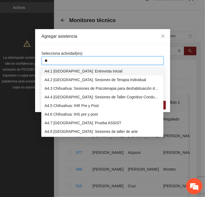
type input "***"
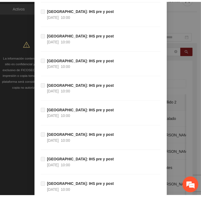
scroll to position [6750, 0]
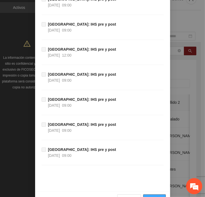
click at [151, 196] on span "Guardar" at bounding box center [154, 199] width 14 height 6
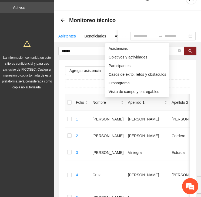
drag, startPoint x: 112, startPoint y: 33, endPoint x: 109, endPoint y: 37, distance: 5.1
click at [118, 33] on button "button" at bounding box center [124, 36] width 12 height 12
click at [114, 56] on span "Objetivos y actividades" at bounding box center [136, 57] width 57 height 6
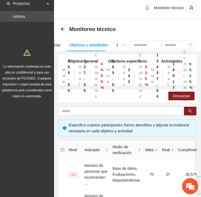
scroll to position [0, 0]
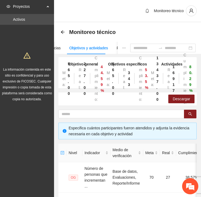
click at [91, 48] on div "Objetivos y actividades" at bounding box center [88, 48] width 39 height 6
click at [82, 48] on div "Objetivos y actividades" at bounding box center [88, 48] width 39 height 6
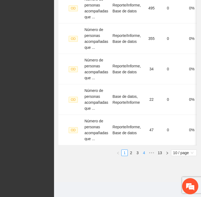
click at [143, 151] on link "4" at bounding box center [144, 153] width 6 height 6
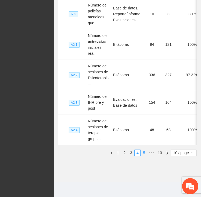
click at [144, 153] on link "5" at bounding box center [144, 153] width 6 height 6
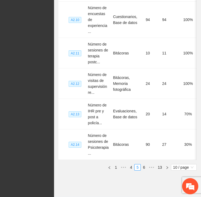
click at [143, 170] on link "6" at bounding box center [144, 167] width 6 height 6
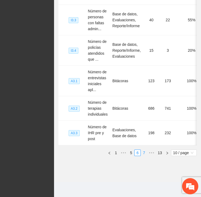
click at [144, 152] on link "7" at bounding box center [144, 153] width 6 height 6
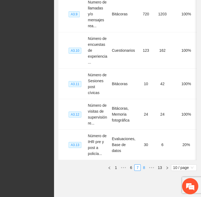
click at [144, 165] on link "8" at bounding box center [144, 168] width 6 height 6
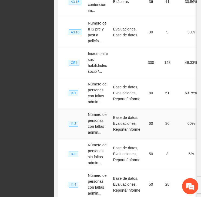
scroll to position [319, 0]
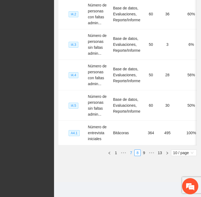
click at [130, 152] on link "7" at bounding box center [131, 153] width 6 height 6
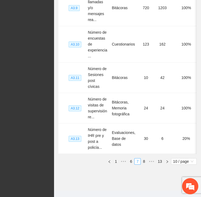
click at [137, 159] on link "7" at bounding box center [137, 162] width 6 height 6
click at [141, 159] on link "8" at bounding box center [144, 162] width 6 height 6
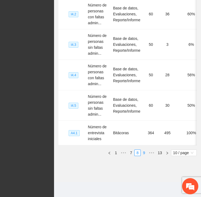
click at [143, 154] on link "9" at bounding box center [144, 153] width 6 height 6
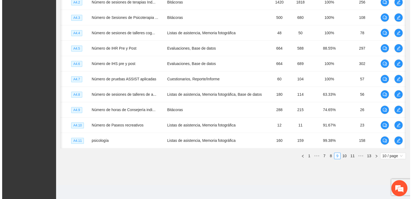
scroll to position [0, 0]
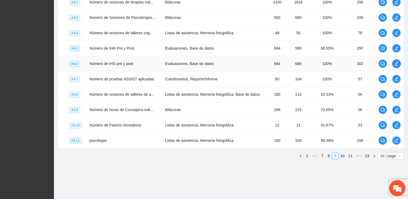
click at [200, 65] on icon "edit" at bounding box center [396, 63] width 4 height 4
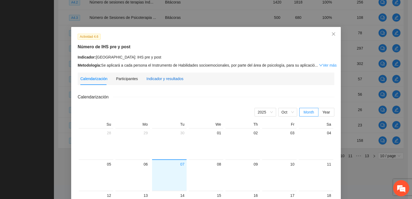
click at [152, 79] on div "Indicador y resultados" at bounding box center [164, 79] width 37 height 6
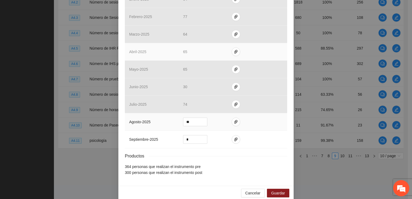
scroll to position [209, 0]
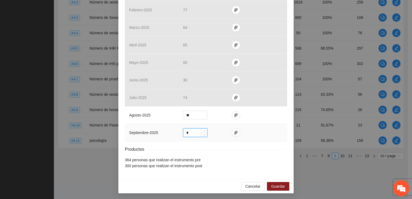
click at [189, 134] on input "*" at bounding box center [195, 133] width 24 height 8
type input "*"
type input "**"
click at [200, 132] on icon "paper-clip" at bounding box center [236, 132] width 4 height 4
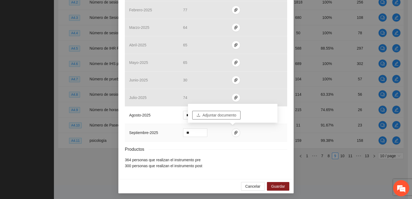
click at [200, 119] on button "Adjuntar documento" at bounding box center [216, 115] width 48 height 9
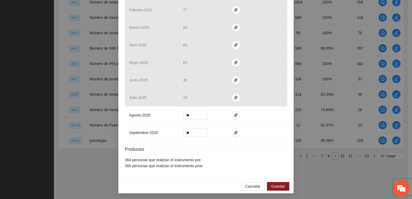
click at [200, 147] on div "Productos" at bounding box center [206, 149] width 162 height 7
click at [200, 133] on icon "paper-clip" at bounding box center [236, 132] width 4 height 4
click at [200, 185] on span "Guardar" at bounding box center [278, 186] width 14 height 6
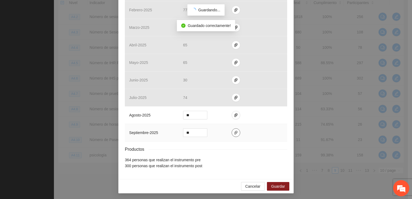
click at [200, 132] on icon "paper-clip" at bounding box center [236, 132] width 4 height 4
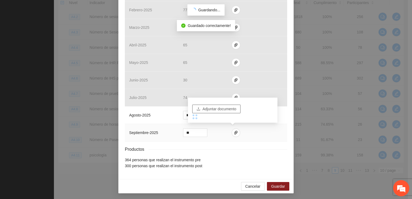
click at [200, 108] on span "Adjuntar documento" at bounding box center [219, 109] width 34 height 6
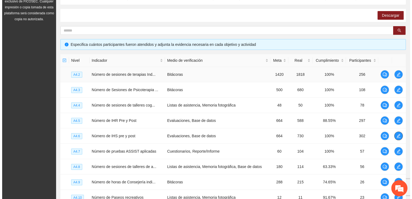
scroll to position [81, 0]
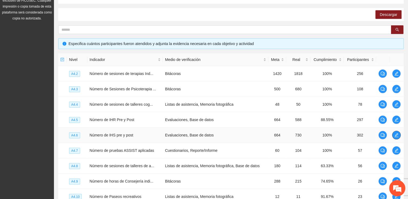
click at [200, 135] on icon "edit" at bounding box center [396, 135] width 4 height 4
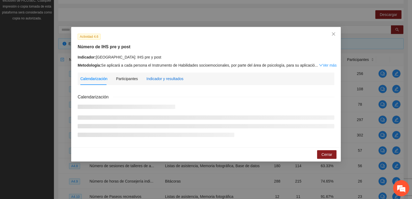
click at [161, 80] on div "Indicador y resultados" at bounding box center [164, 79] width 37 height 6
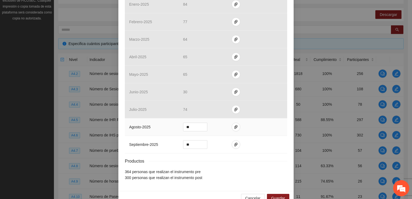
scroll to position [209, 0]
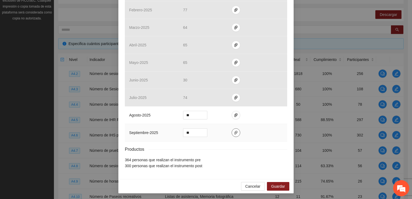
click at [200, 132] on icon "paper-clip" at bounding box center [236, 132] width 4 height 4
click at [200, 116] on span "Adjuntar documento" at bounding box center [219, 115] width 34 height 6
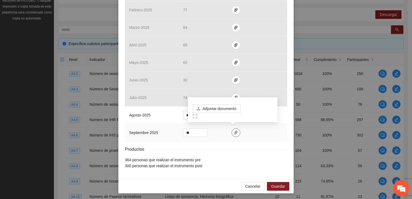
click at [200, 132] on icon "paper-clip" at bounding box center [235, 133] width 3 height 4
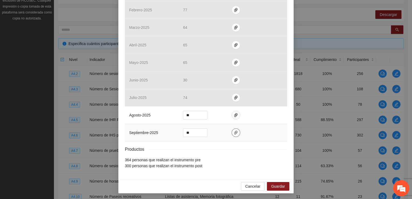
click at [200, 131] on icon "paper-clip" at bounding box center [236, 132] width 4 height 4
click at [200, 183] on span "Guardar" at bounding box center [278, 186] width 14 height 6
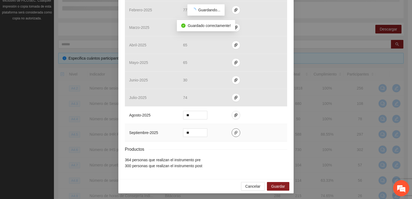
click at [200, 132] on span "paper-clip" at bounding box center [236, 132] width 8 height 4
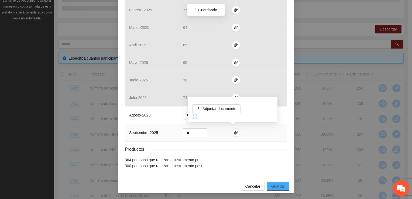
click at [200, 185] on span "Guardar" at bounding box center [278, 186] width 14 height 6
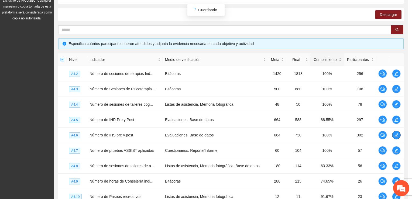
scroll to position [0, 0]
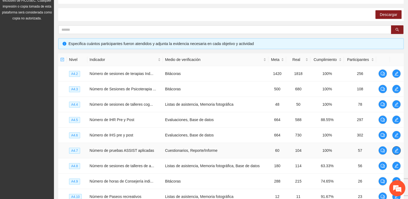
click at [200, 148] on icon "edit" at bounding box center [396, 150] width 4 height 4
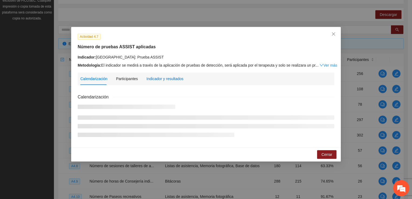
click at [154, 78] on div "Indicador y resultados" at bounding box center [164, 79] width 37 height 6
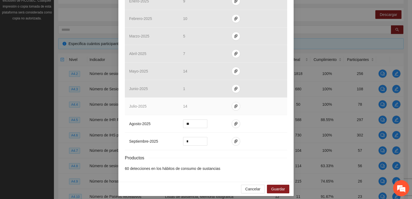
scroll to position [204, 0]
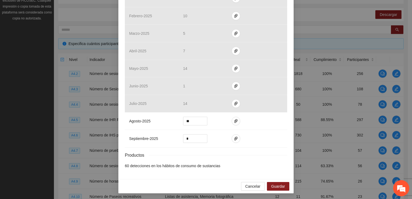
click at [200, 164] on li "60 detecciones en los hábitos de consumo de sustancias" at bounding box center [206, 166] width 162 height 6
click at [190, 139] on input "*" at bounding box center [195, 139] width 24 height 8
type input "*"
click at [200, 163] on li "60 detecciones en los hábitos de consumo de sustancias" at bounding box center [206, 166] width 162 height 6
click at [200, 136] on icon "paper-clip" at bounding box center [236, 138] width 4 height 4
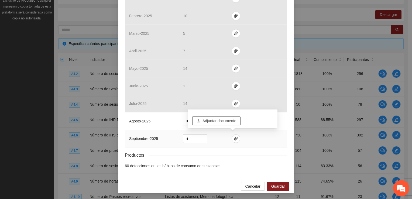
click at [200, 121] on span "Adjuntar documento" at bounding box center [219, 121] width 34 height 6
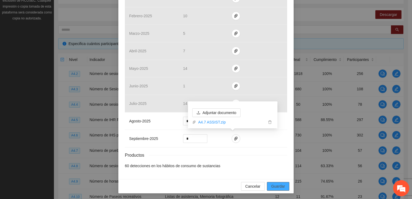
click at [200, 190] on div "Cancelar Guardar" at bounding box center [205, 186] width 175 height 14
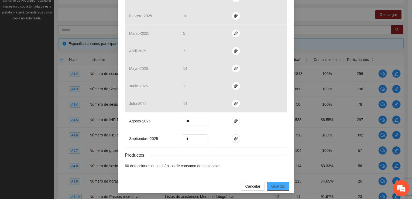
click at [200, 187] on span "Guardar" at bounding box center [278, 186] width 14 height 6
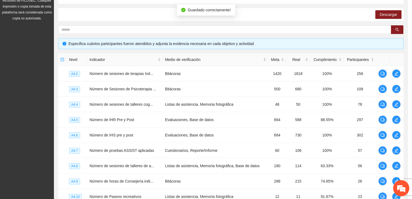
scroll to position [177, 0]
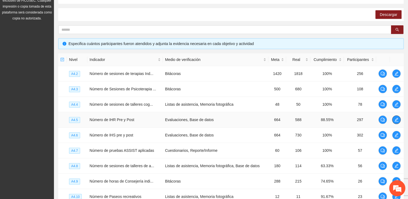
click at [200, 120] on span "edit" at bounding box center [396, 120] width 8 height 4
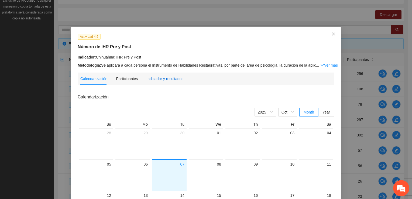
click at [157, 79] on div "Indicador y resultados" at bounding box center [164, 79] width 37 height 6
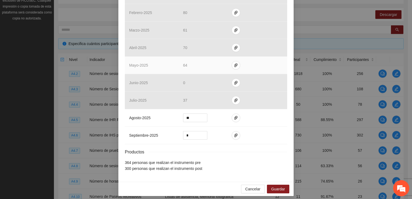
scroll to position [209, 0]
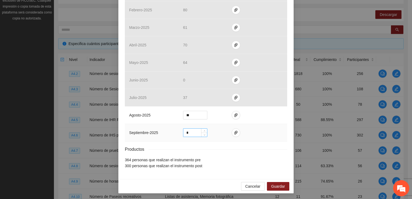
click at [191, 132] on input "*" at bounding box center [195, 133] width 24 height 8
type input "**"
click at [200, 166] on li "300 personas que realizan el instrumento post" at bounding box center [206, 166] width 162 height 6
click at [200, 132] on icon "paper-clip" at bounding box center [235, 133] width 3 height 4
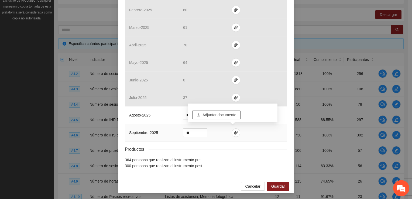
click at [200, 115] on span "Adjuntar documento" at bounding box center [219, 115] width 34 height 6
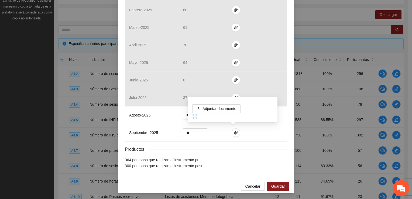
click at [200, 145] on div "Resultados Meta: 664 Reales: 618 Cumplimiento: 93.07 % Medios de verificación M…" at bounding box center [206, 26] width 162 height 285
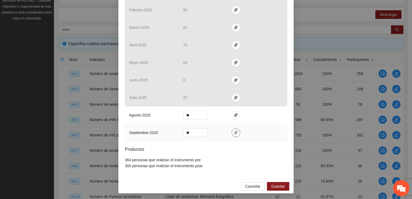
click at [200, 135] on button "button" at bounding box center [236, 132] width 9 height 9
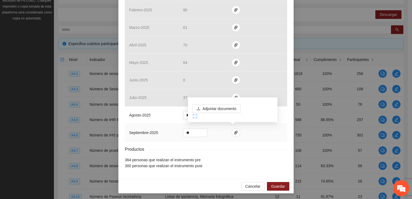
click at [200, 134] on td at bounding box center [257, 133] width 60 height 18
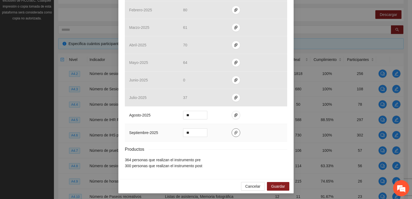
click at [200, 134] on icon "paper-clip" at bounding box center [236, 132] width 4 height 4
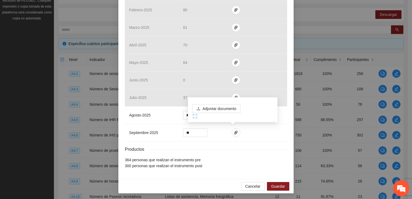
click at [200, 158] on li "364 personas que realizan el instrumento pre" at bounding box center [206, 160] width 162 height 6
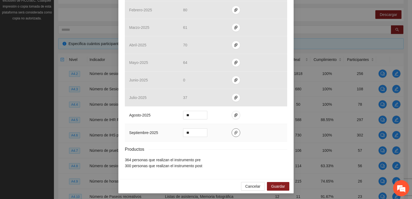
click at [200, 130] on icon "paper-clip" at bounding box center [236, 132] width 4 height 4
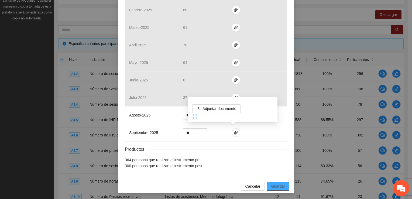
click at [200, 183] on span "Guardar" at bounding box center [278, 186] width 14 height 6
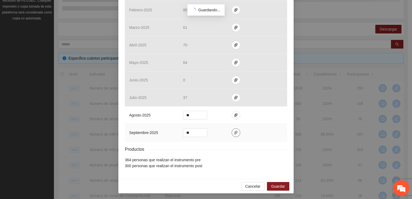
click at [200, 132] on span "paper-clip" at bounding box center [236, 132] width 8 height 4
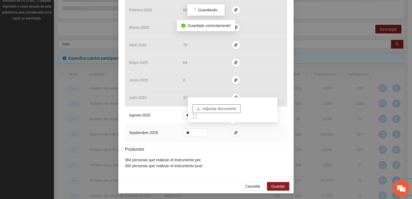
click at [200, 109] on span "Adjuntar documento" at bounding box center [219, 109] width 34 height 6
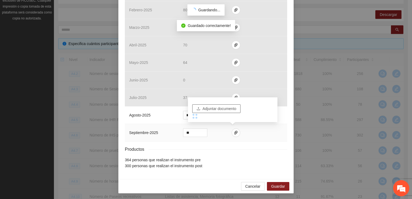
scroll to position [182, 0]
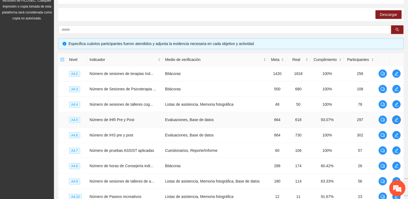
click at [200, 118] on icon "edit" at bounding box center [396, 120] width 4 height 4
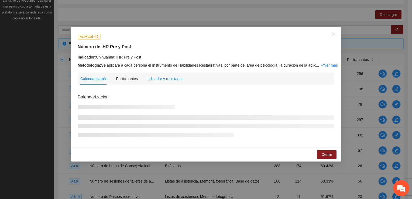
click at [168, 80] on div "Indicador y resultados" at bounding box center [164, 79] width 37 height 6
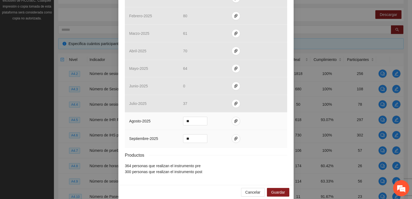
scroll to position [209, 0]
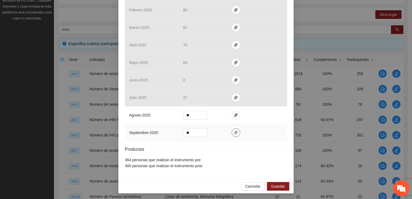
click at [200, 132] on icon "paper-clip" at bounding box center [236, 132] width 4 height 4
click at [200, 113] on span "Adjuntar documento" at bounding box center [219, 115] width 34 height 6
click at [200, 132] on icon "paper-clip" at bounding box center [236, 132] width 4 height 4
click at [200, 133] on icon "paper-clip" at bounding box center [236, 132] width 4 height 4
click at [200, 114] on span "Adjuntar documento" at bounding box center [219, 115] width 34 height 6
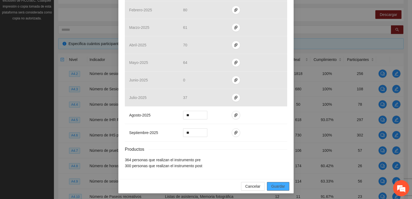
click at [200, 186] on span "Guardar" at bounding box center [278, 186] width 14 height 6
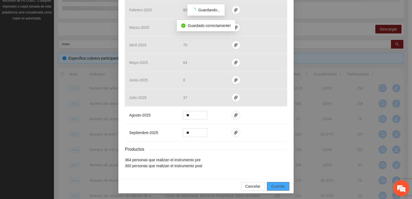
click at [200, 182] on button "Guardar" at bounding box center [278, 186] width 22 height 9
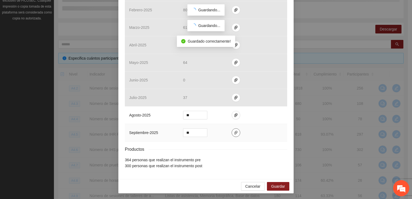
click at [200, 132] on icon "paper-clip" at bounding box center [236, 132] width 4 height 4
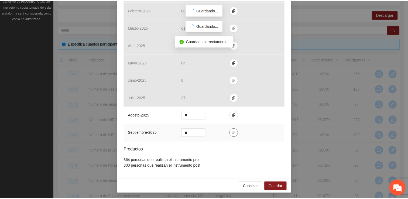
scroll to position [182, 0]
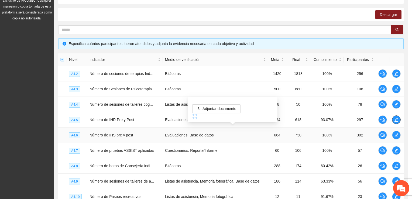
click at [200, 131] on div "Actividad 4.5 Número de IHR Pre y Post Indicador: Chihuahua: IHR Pre y Post Met…" at bounding box center [206, 99] width 412 height 199
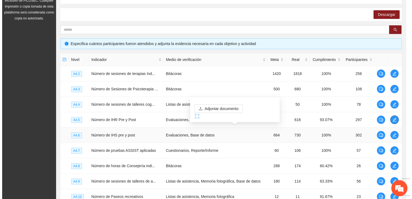
scroll to position [0, 0]
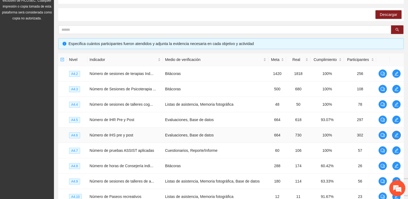
click at [200, 133] on icon "edit" at bounding box center [396, 135] width 4 height 4
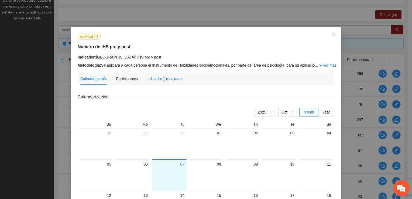
click at [161, 79] on div "Indicador y resultados" at bounding box center [164, 79] width 37 height 6
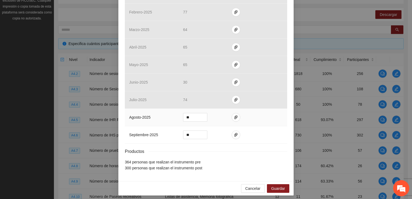
scroll to position [209, 0]
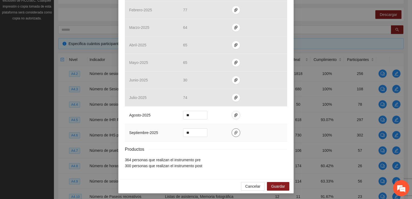
click at [200, 133] on icon "paper-clip" at bounding box center [236, 132] width 4 height 4
click at [200, 184] on span "Guardar" at bounding box center [278, 186] width 14 height 6
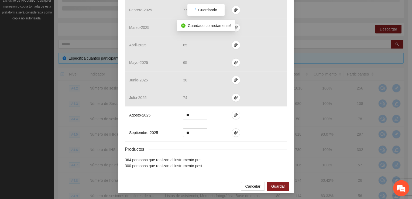
click at [200, 30] on div "Actividad 4.6 Número de IHS pre y post Indicador: Chihuahua: IHS pre y post Met…" at bounding box center [206, 99] width 412 height 199
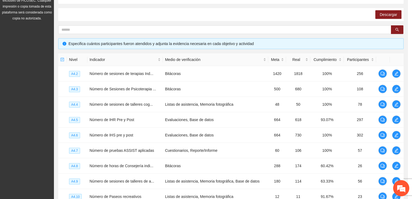
scroll to position [182, 0]
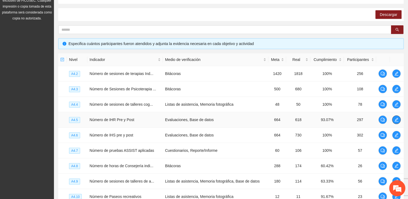
click at [200, 120] on icon "edit" at bounding box center [396, 120] width 4 height 4
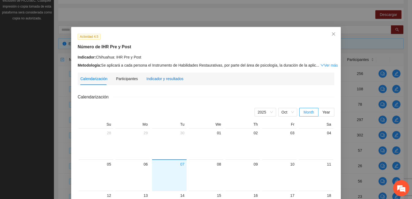
click at [153, 76] on div "Indicador y resultados" at bounding box center [164, 79] width 37 height 6
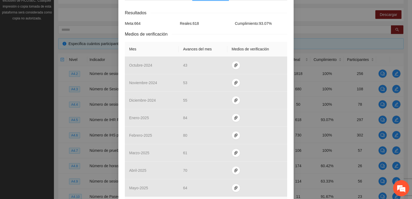
scroll to position [162, 0]
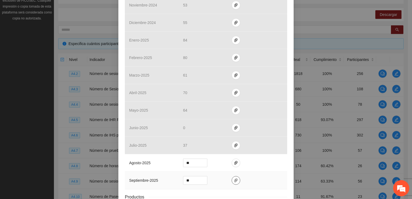
click at [200, 176] on button "button" at bounding box center [236, 180] width 9 height 9
click at [200, 165] on span "Adjuntar documento" at bounding box center [219, 163] width 34 height 6
click at [200, 162] on span "Adjuntar documento" at bounding box center [219, 163] width 34 height 6
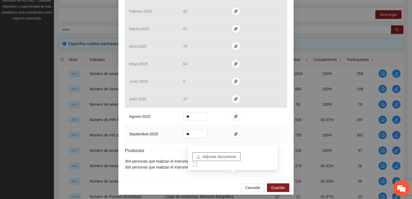
scroll to position [209, 0]
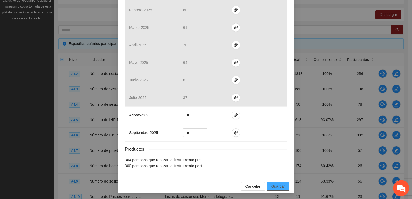
click at [200, 189] on button "Guardar" at bounding box center [278, 186] width 22 height 9
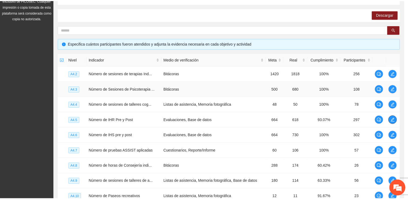
scroll to position [0, 0]
